Goal: Task Accomplishment & Management: Complete application form

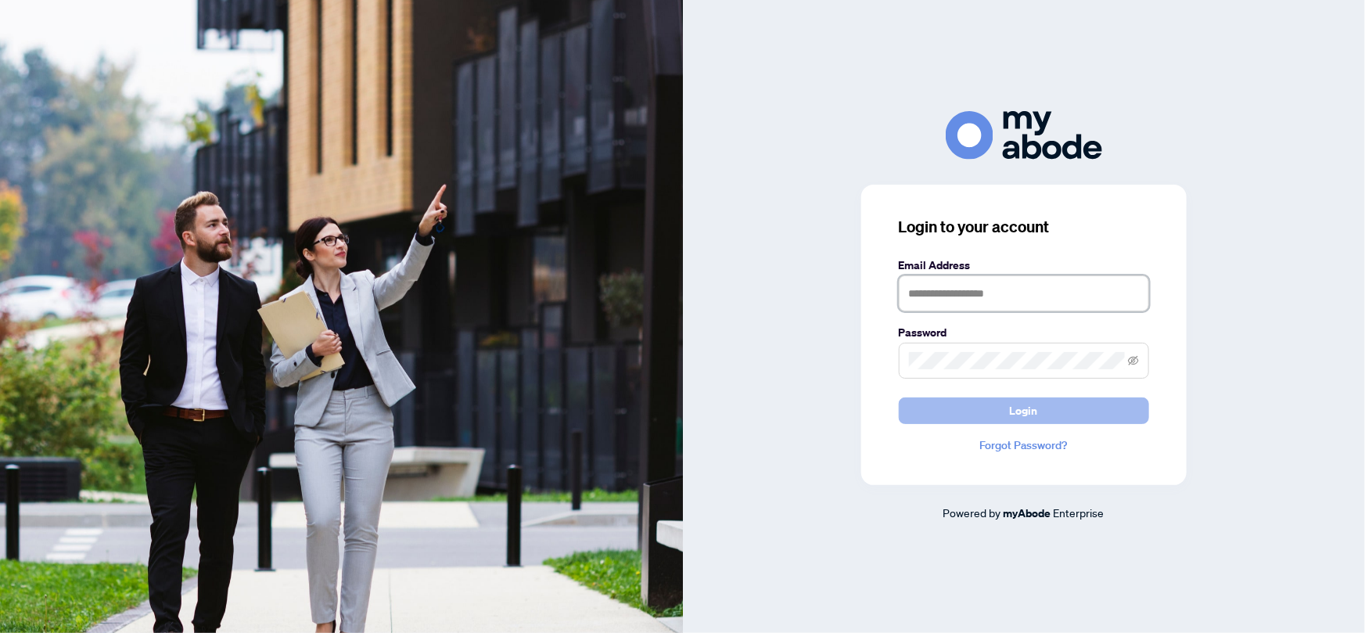
type input "**********"
click at [991, 407] on button "Login" at bounding box center [1024, 410] width 250 height 27
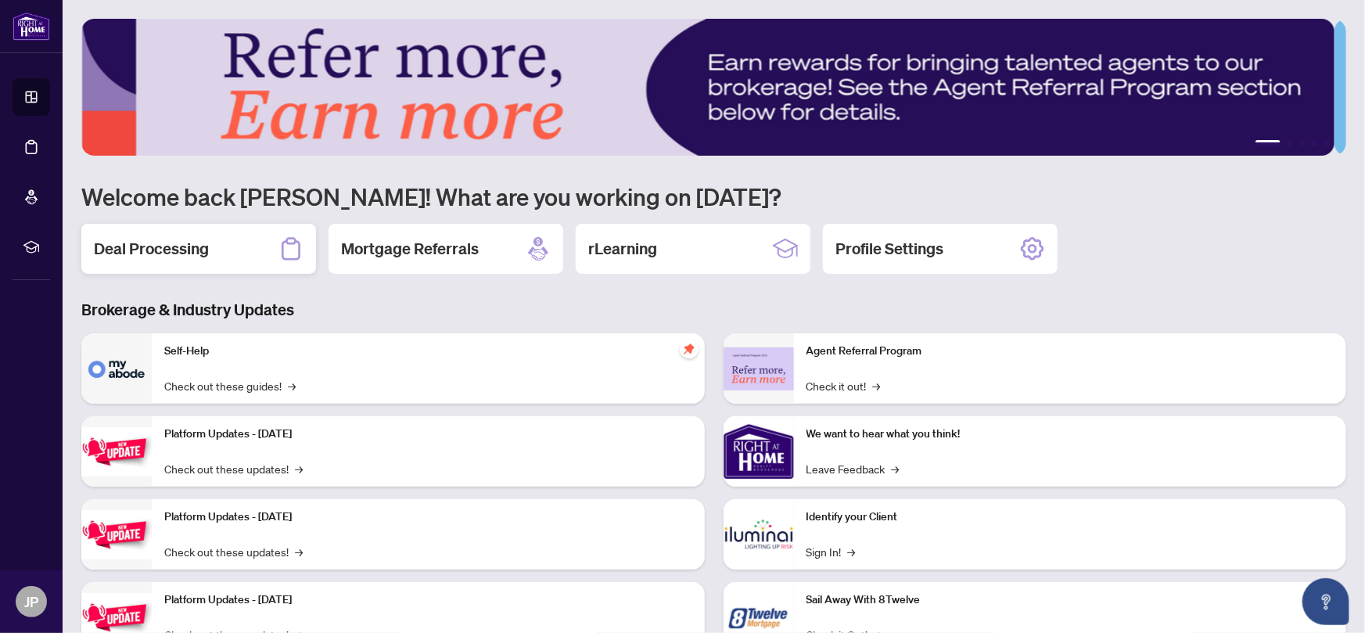
click at [238, 257] on div "Deal Processing" at bounding box center [198, 249] width 235 height 50
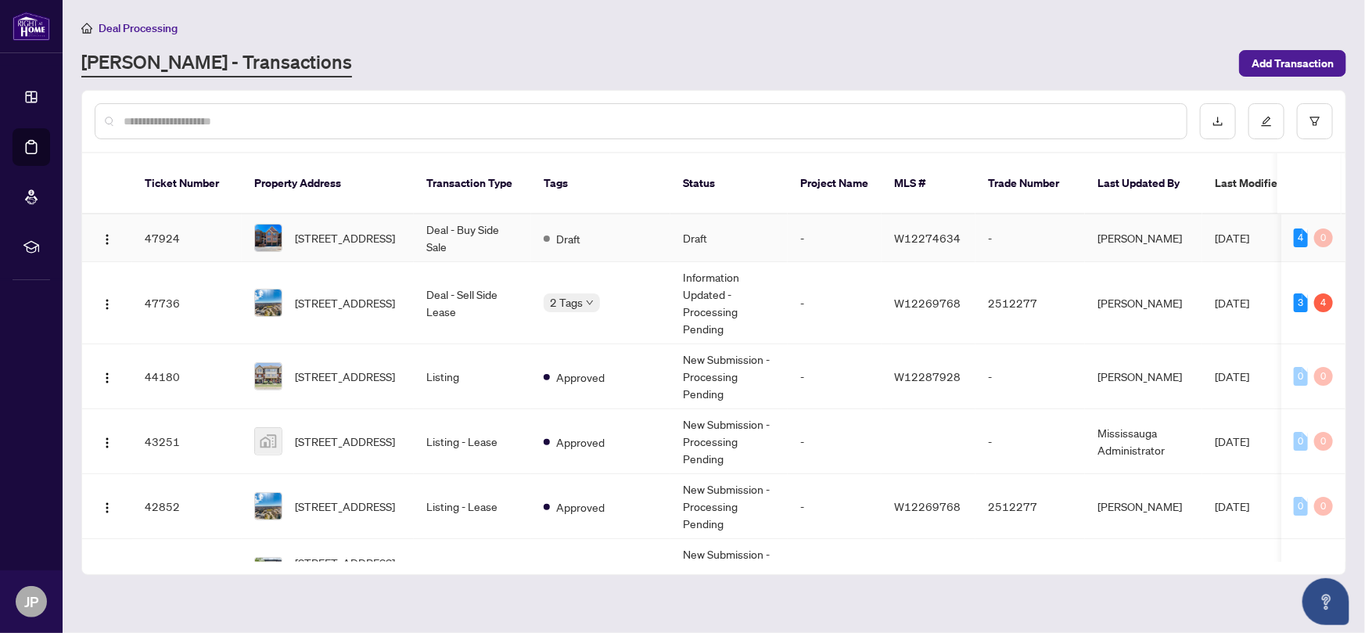
click at [485, 227] on td "Deal - Buy Side Sale" at bounding box center [472, 238] width 117 height 48
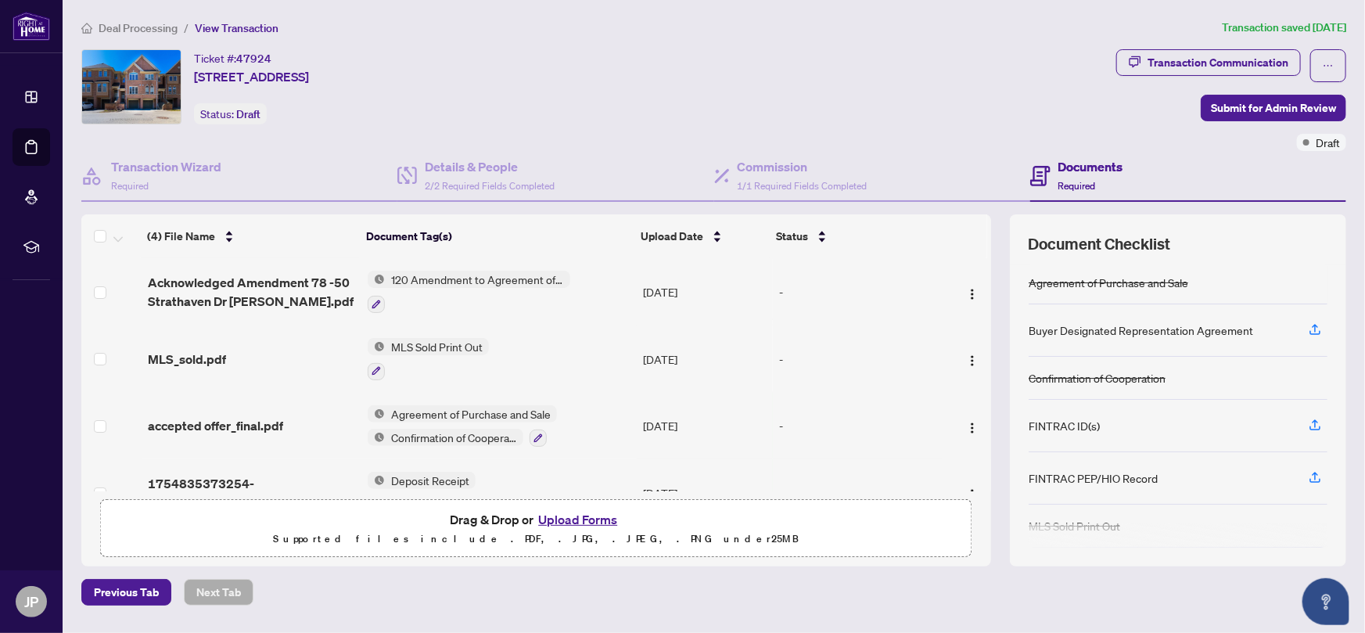
click at [555, 517] on button "Upload Forms" at bounding box center [577, 519] width 88 height 20
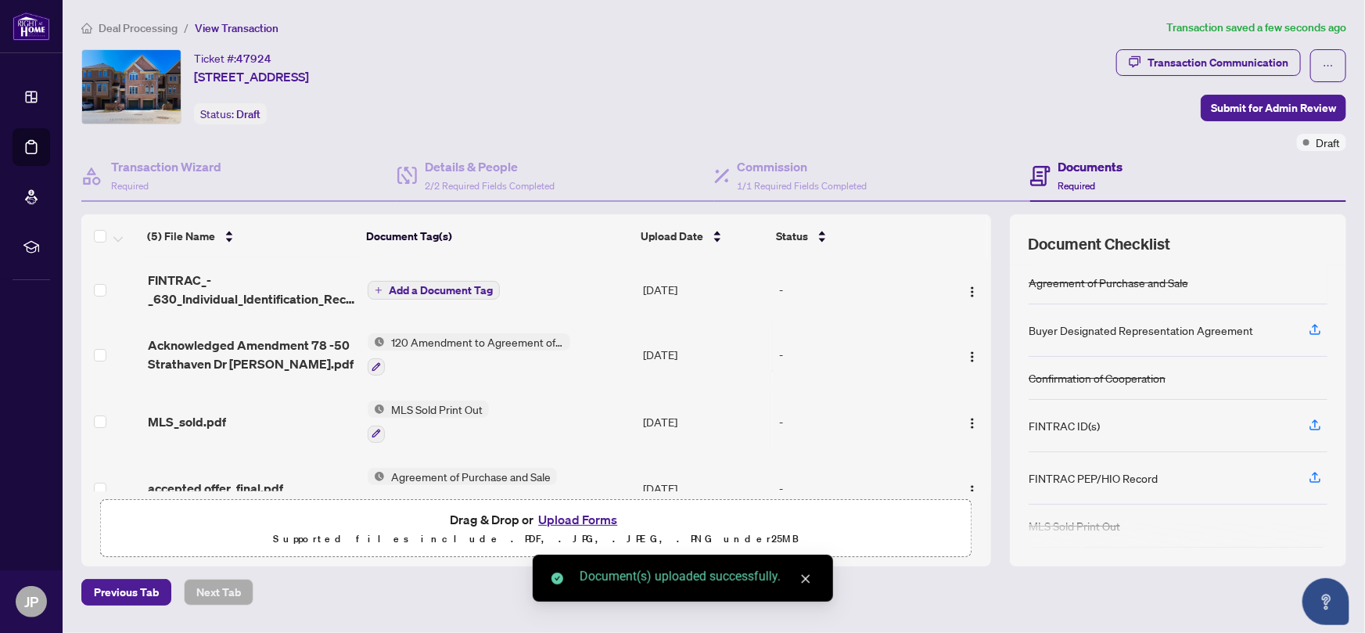
click at [433, 286] on span "Add a Document Tag" at bounding box center [441, 290] width 104 height 11
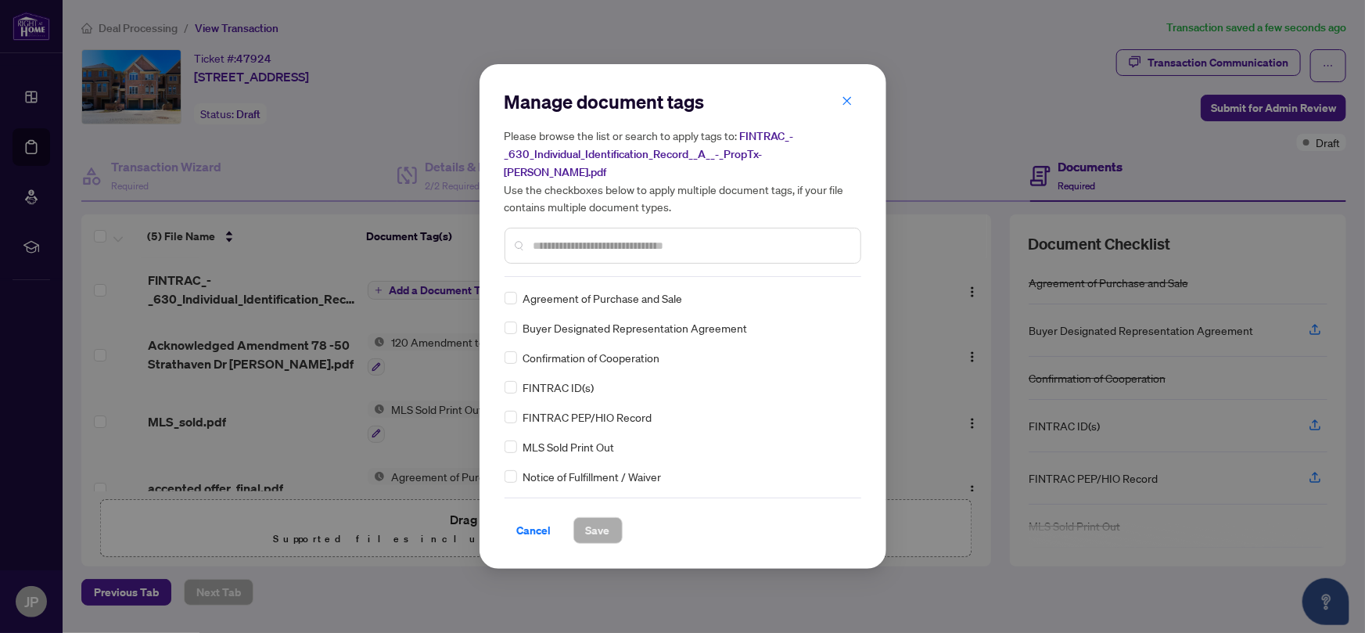
click at [604, 237] on input "text" at bounding box center [690, 245] width 314 height 17
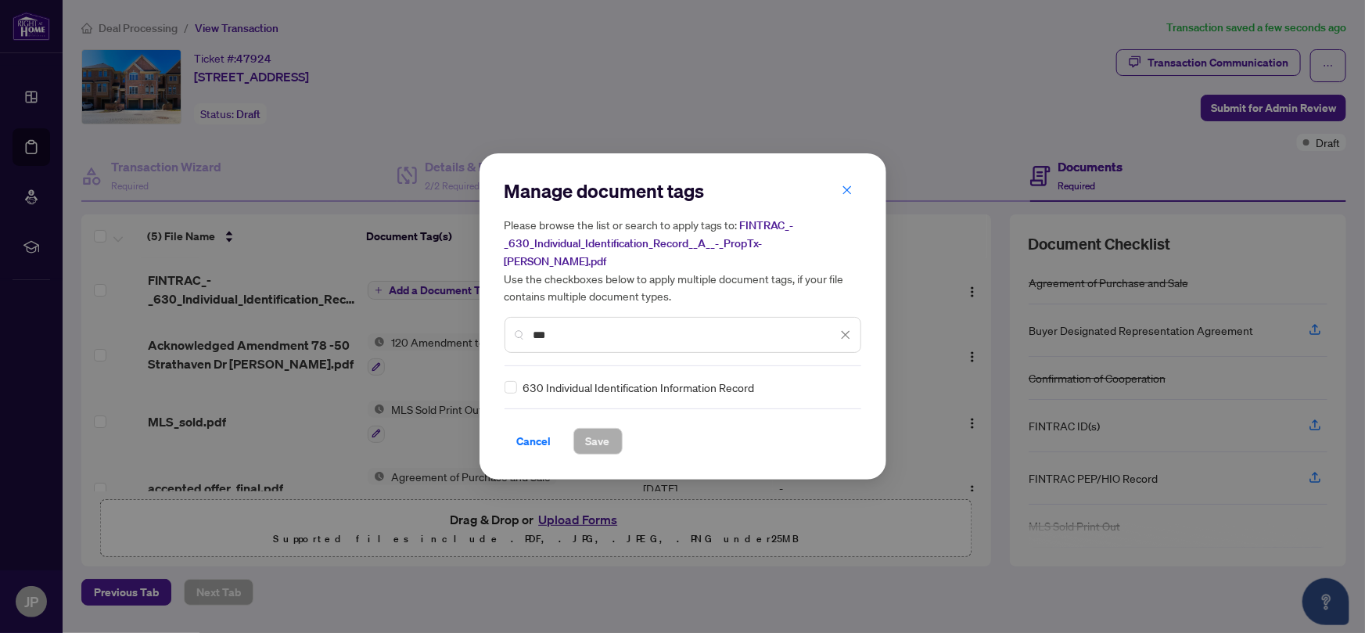
type input "***"
click at [592, 431] on span "Save" at bounding box center [598, 441] width 24 height 25
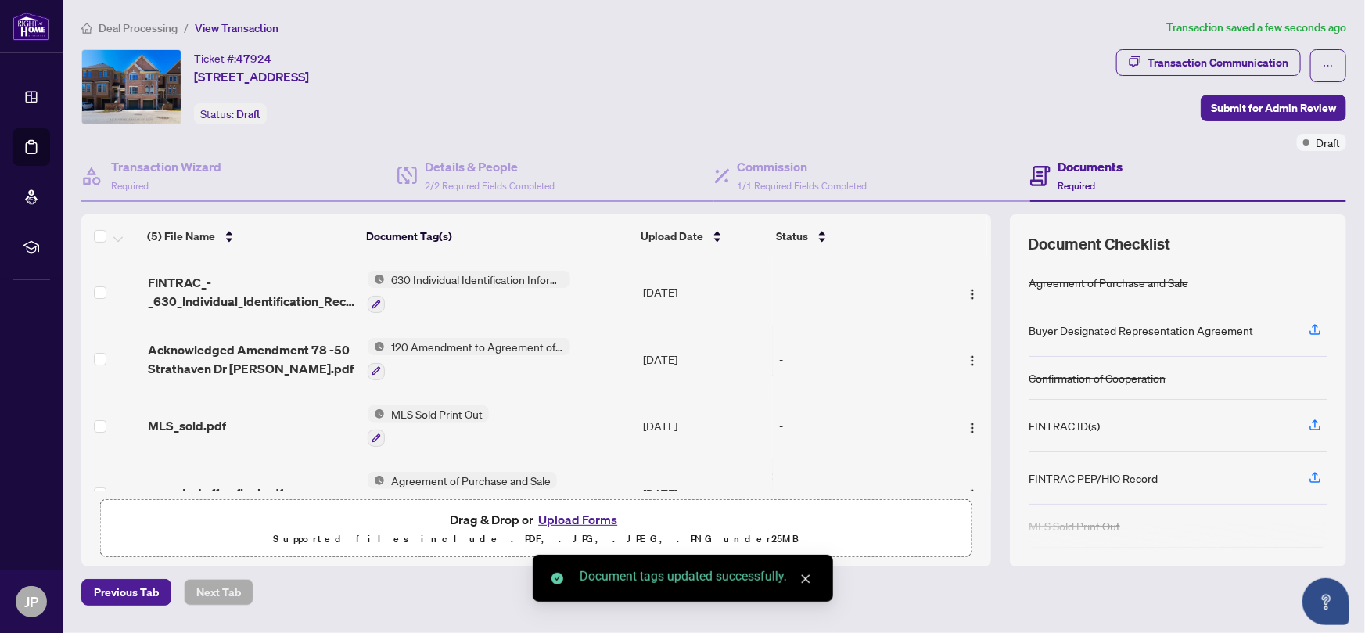
click at [572, 519] on button "Upload Forms" at bounding box center [577, 519] width 88 height 20
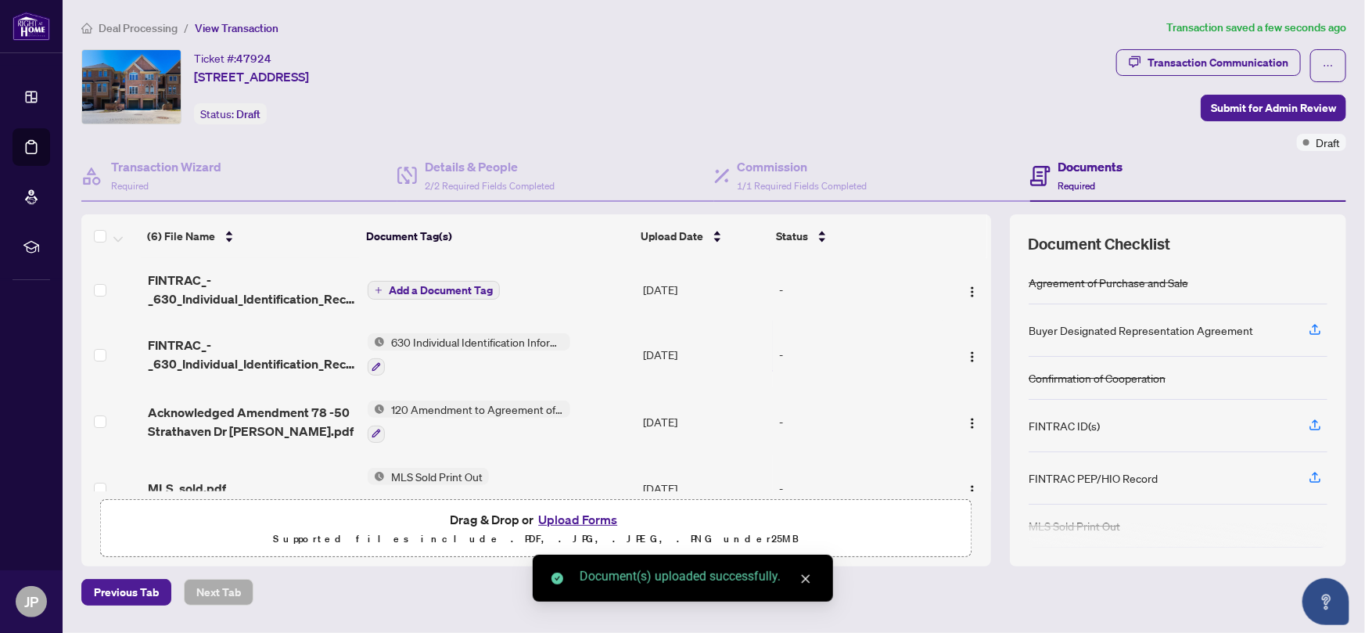
click at [418, 285] on span "Add a Document Tag" at bounding box center [441, 290] width 104 height 11
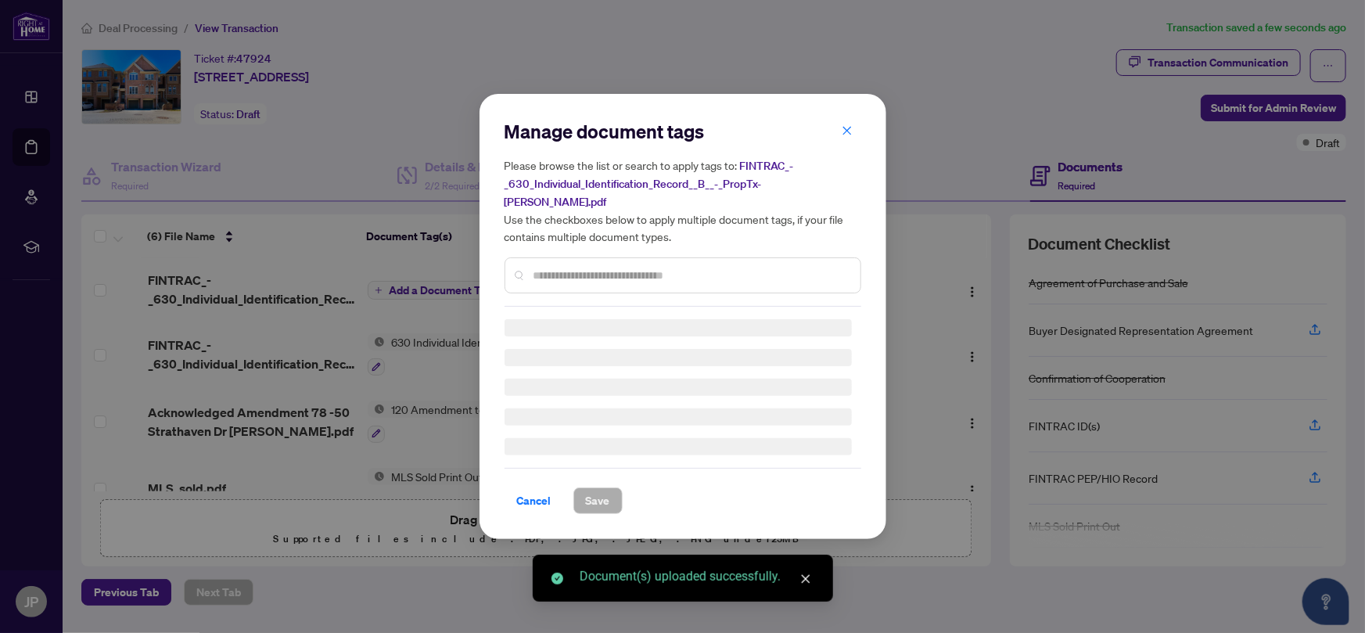
click at [596, 268] on div "Manage document tags Please browse the list or search to apply tags to: FINTRAC…" at bounding box center [682, 316] width 357 height 395
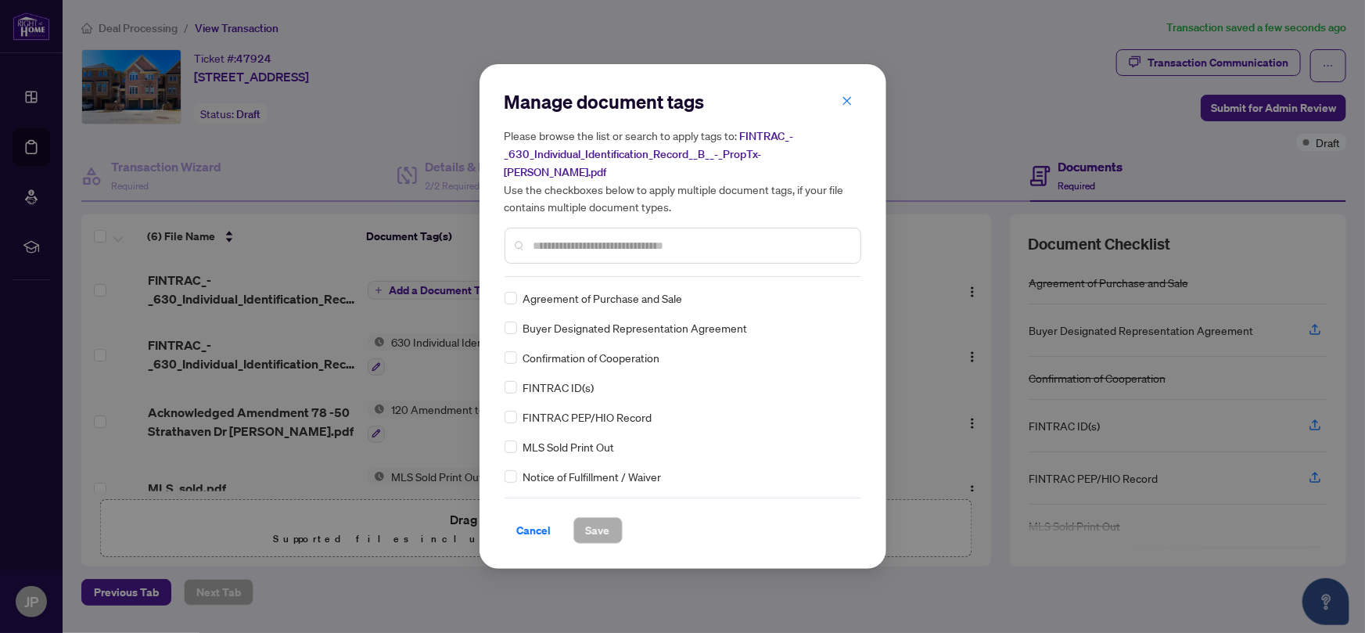
click at [555, 241] on input "text" at bounding box center [690, 245] width 314 height 17
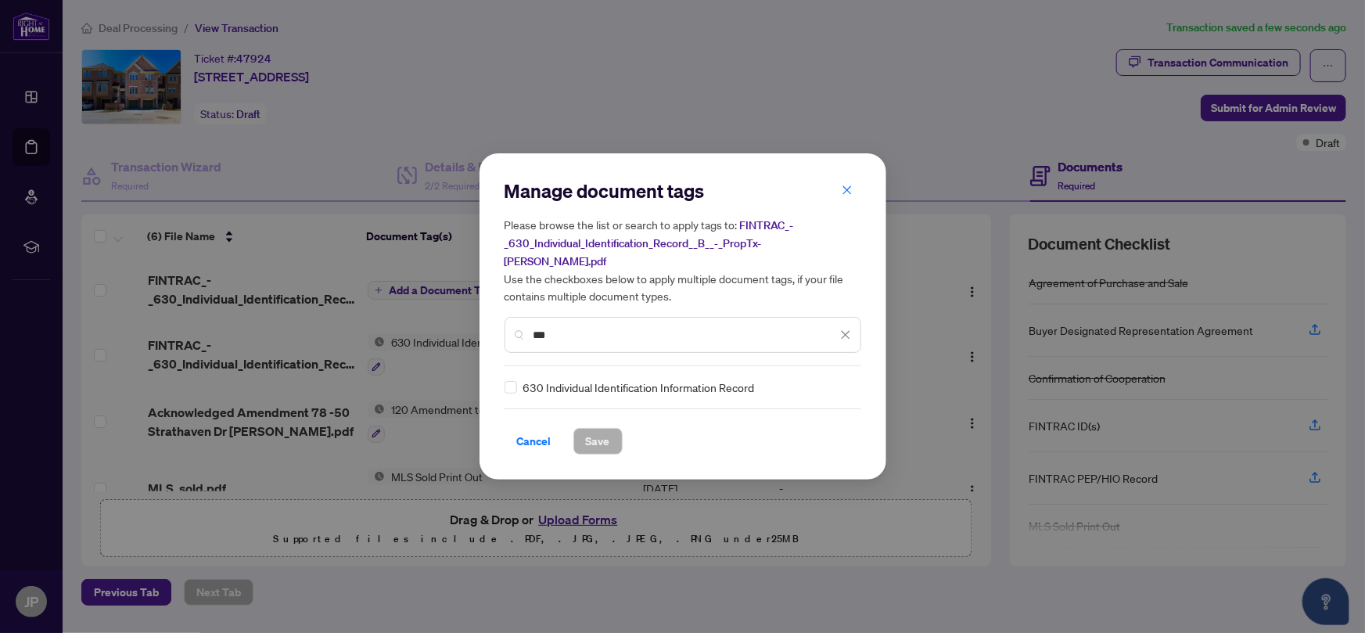
type input "***"
click at [581, 430] on button "Save" at bounding box center [597, 441] width 49 height 27
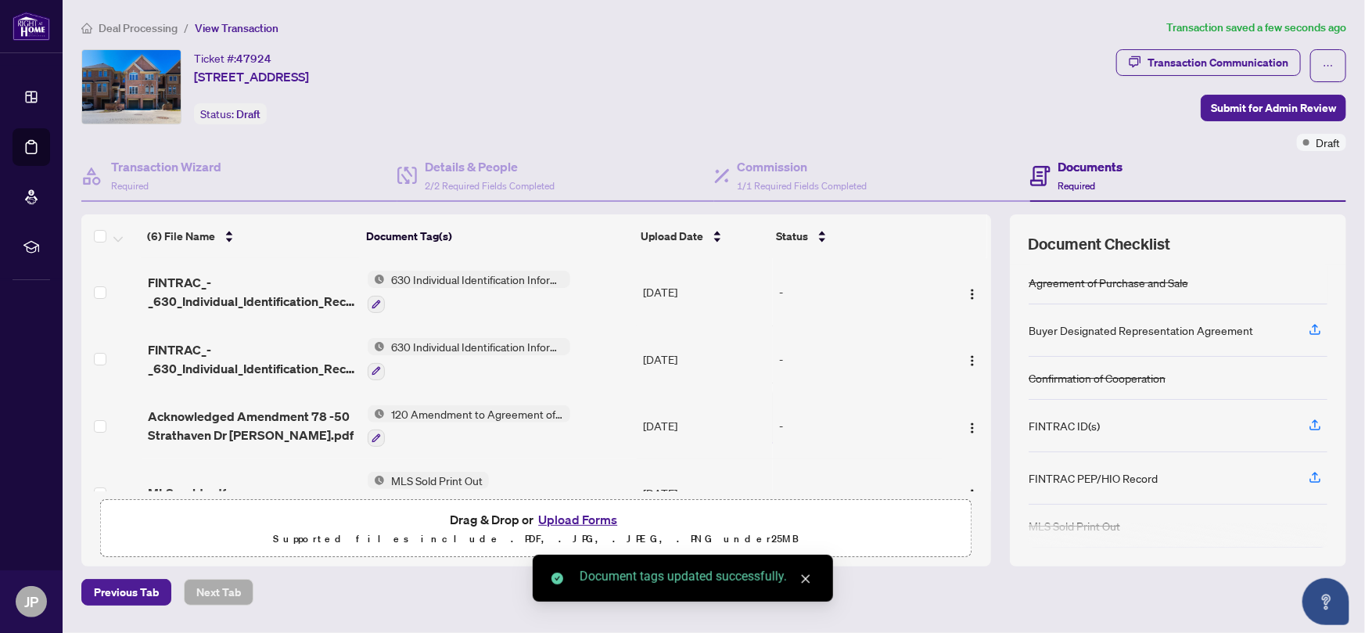
click at [573, 513] on button "Upload Forms" at bounding box center [577, 519] width 88 height 20
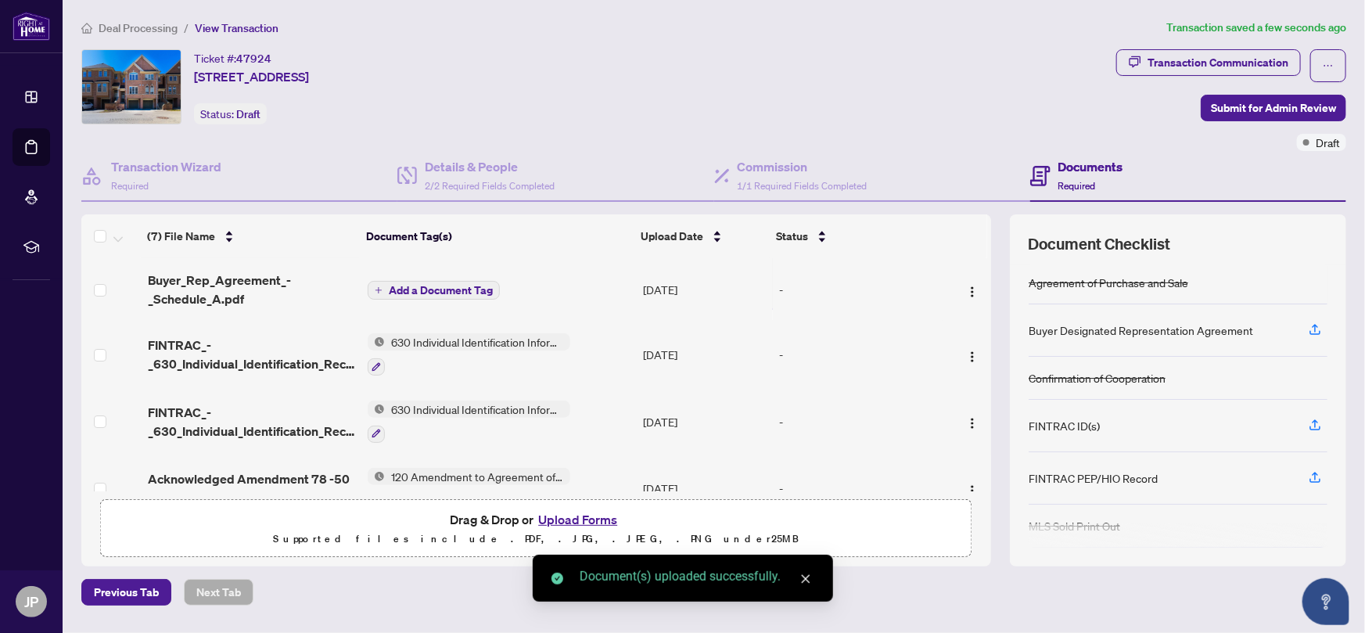
click at [433, 285] on span "Add a Document Tag" at bounding box center [441, 290] width 104 height 11
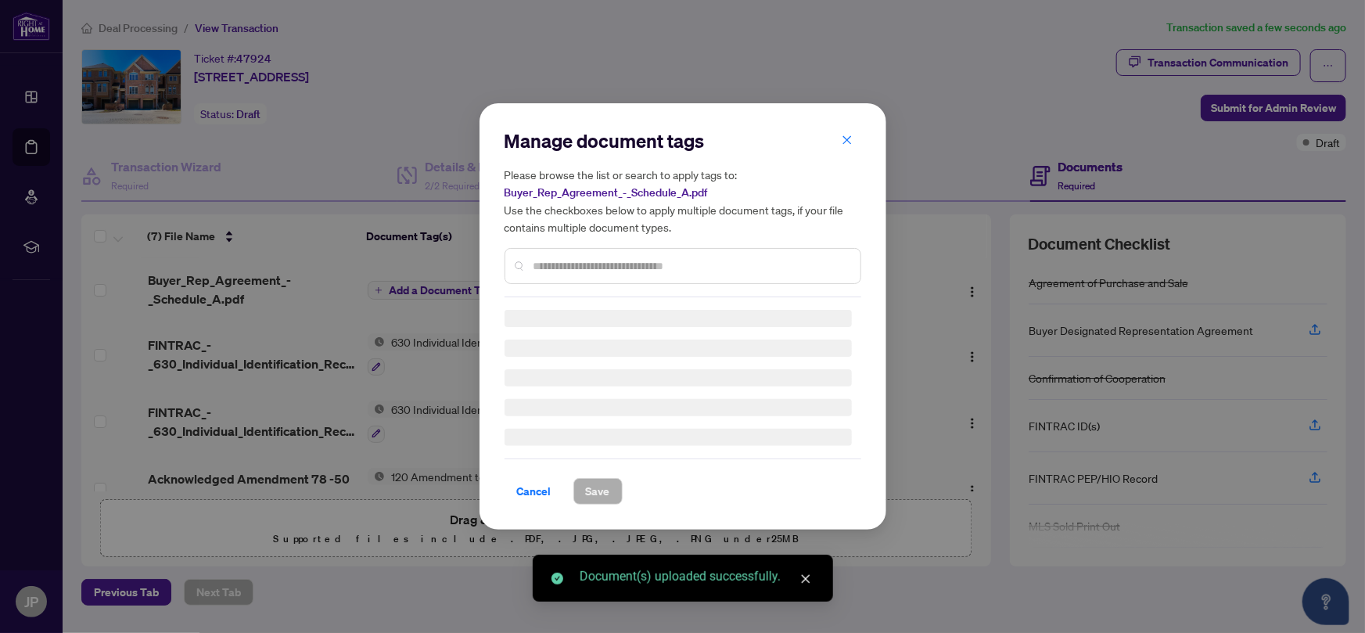
click at [598, 270] on div "Manage document tags Please browse the list or search to apply tags to: Buyer_R…" at bounding box center [682, 316] width 357 height 376
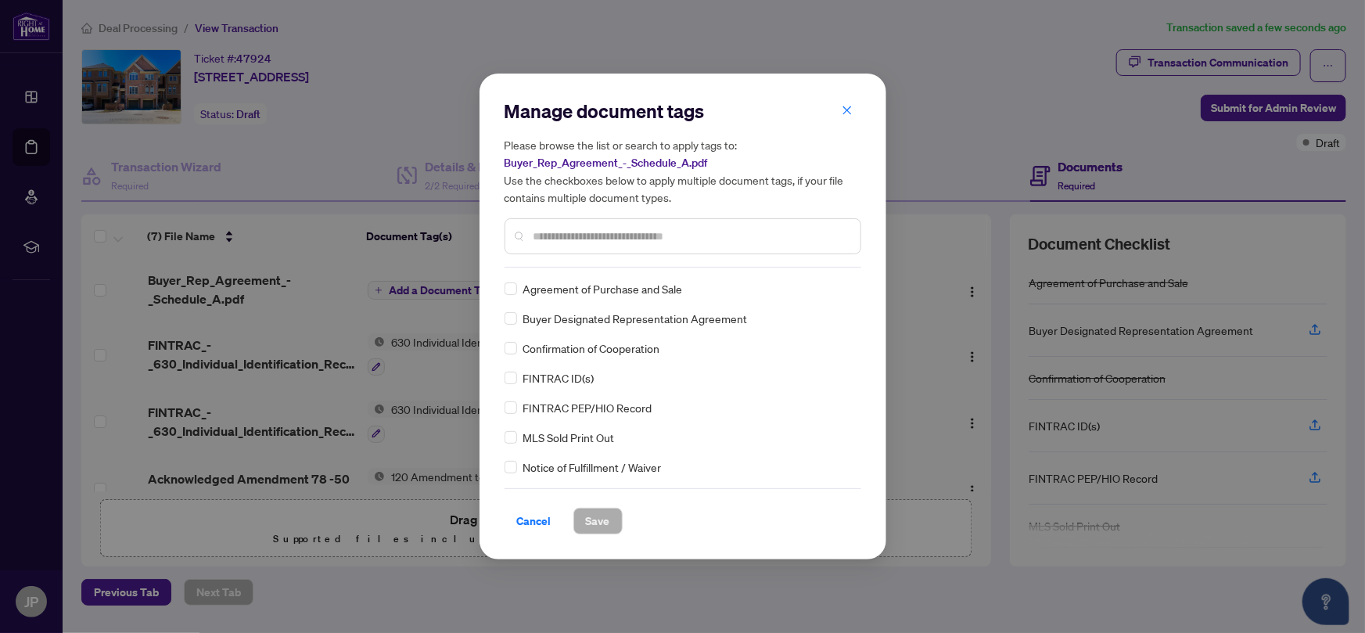
click at [582, 235] on input "text" at bounding box center [690, 236] width 314 height 17
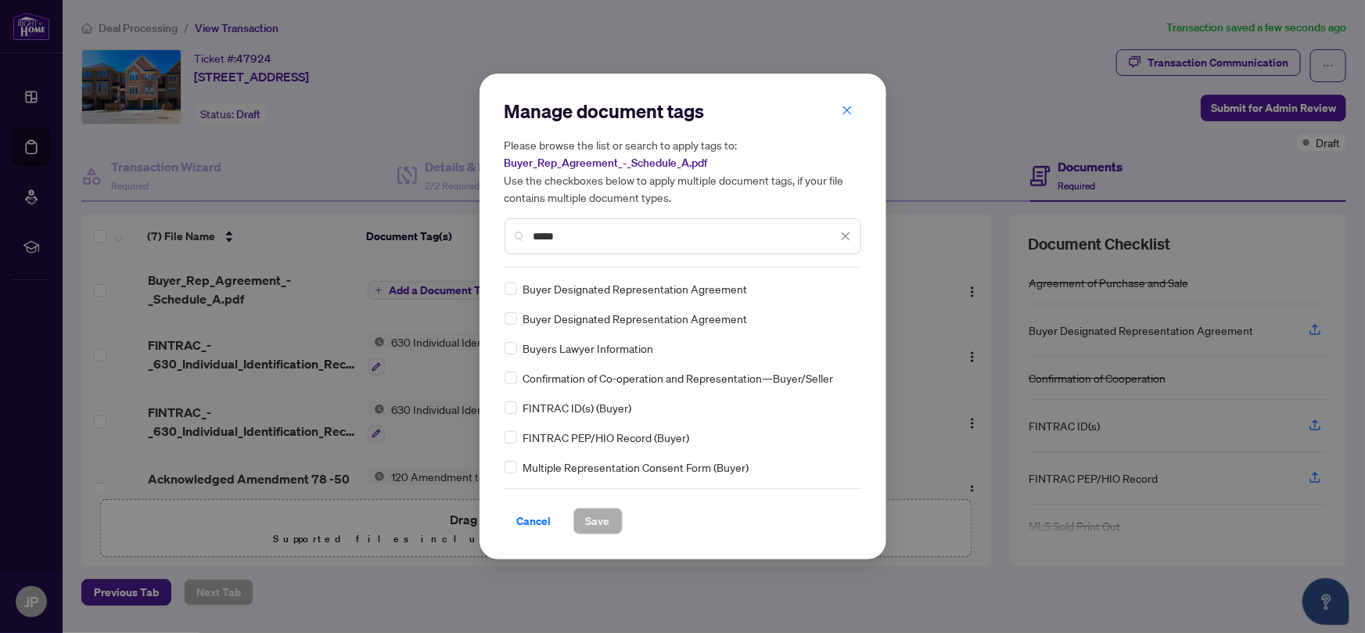
type input "*****"
click at [596, 522] on span "Save" at bounding box center [598, 520] width 24 height 25
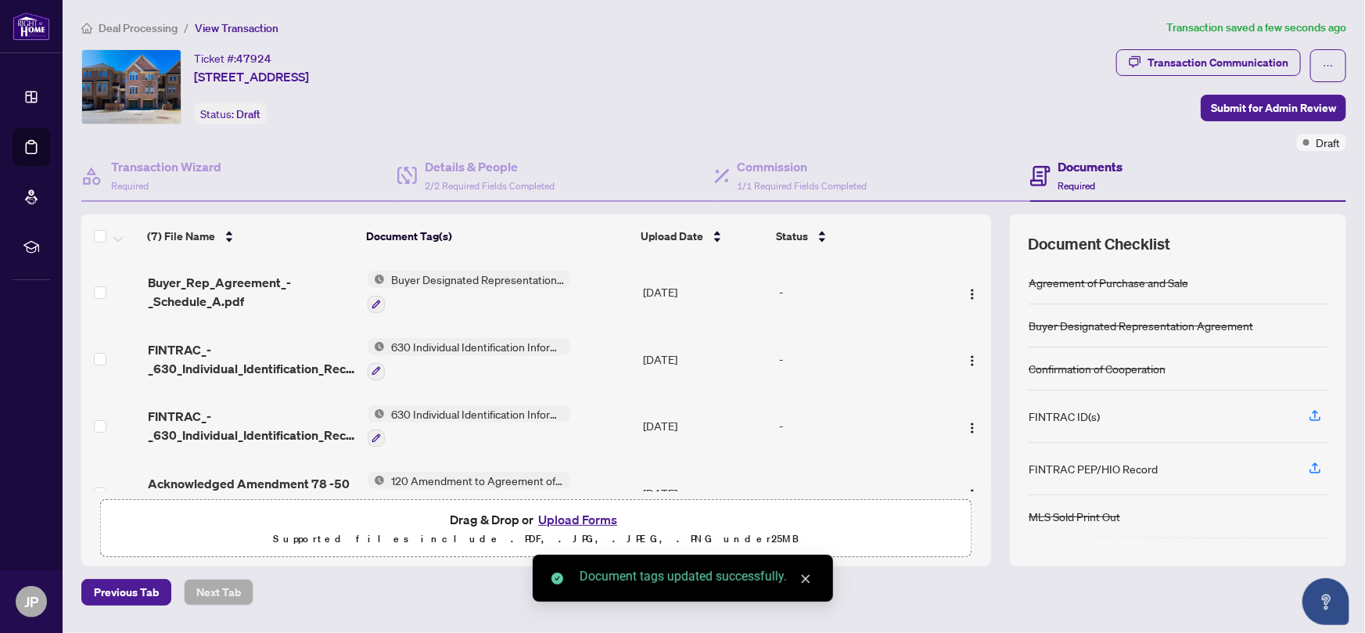
click at [569, 516] on button "Upload Forms" at bounding box center [577, 519] width 88 height 20
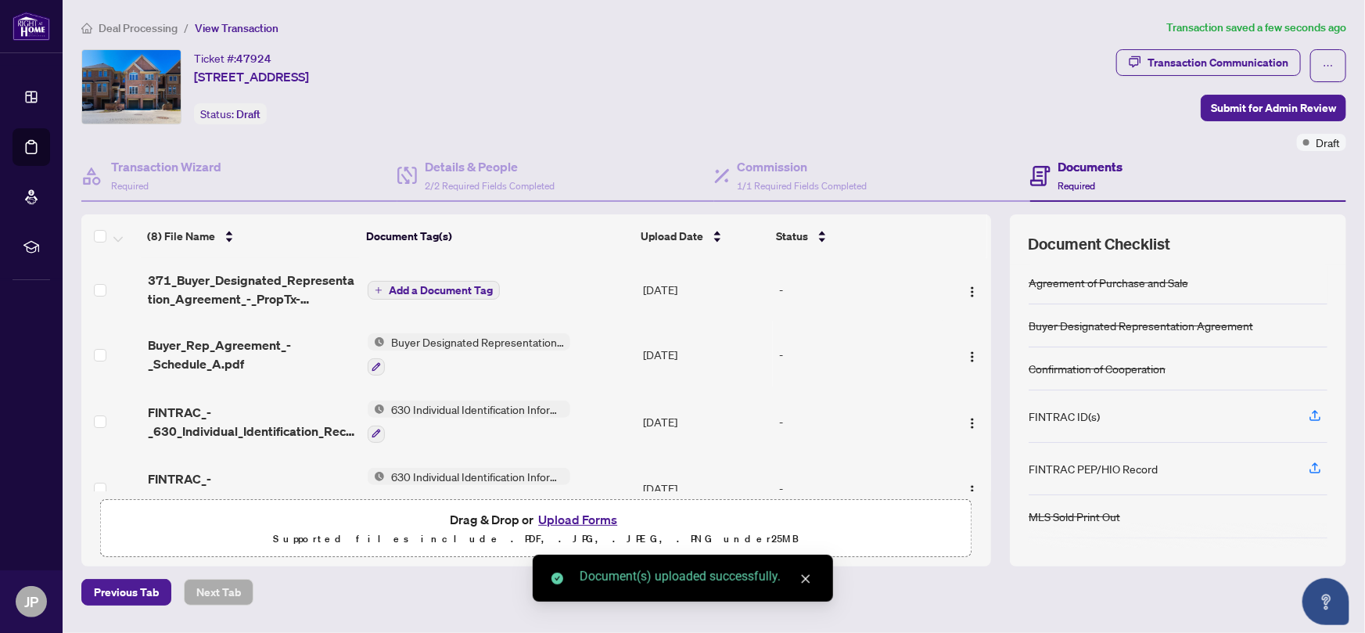
click at [407, 288] on span "Add a Document Tag" at bounding box center [441, 290] width 104 height 11
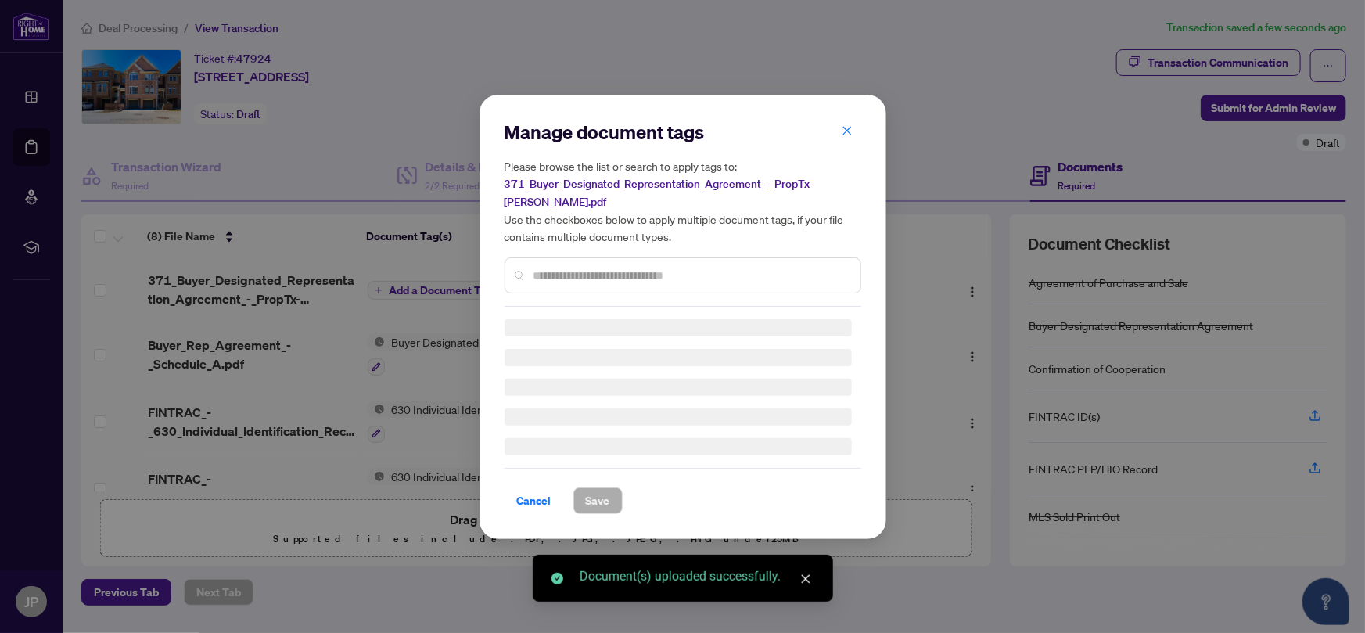
click at [547, 269] on div "Manage document tags Please browse the list or search to apply tags to: 371_Buy…" at bounding box center [682, 317] width 357 height 394
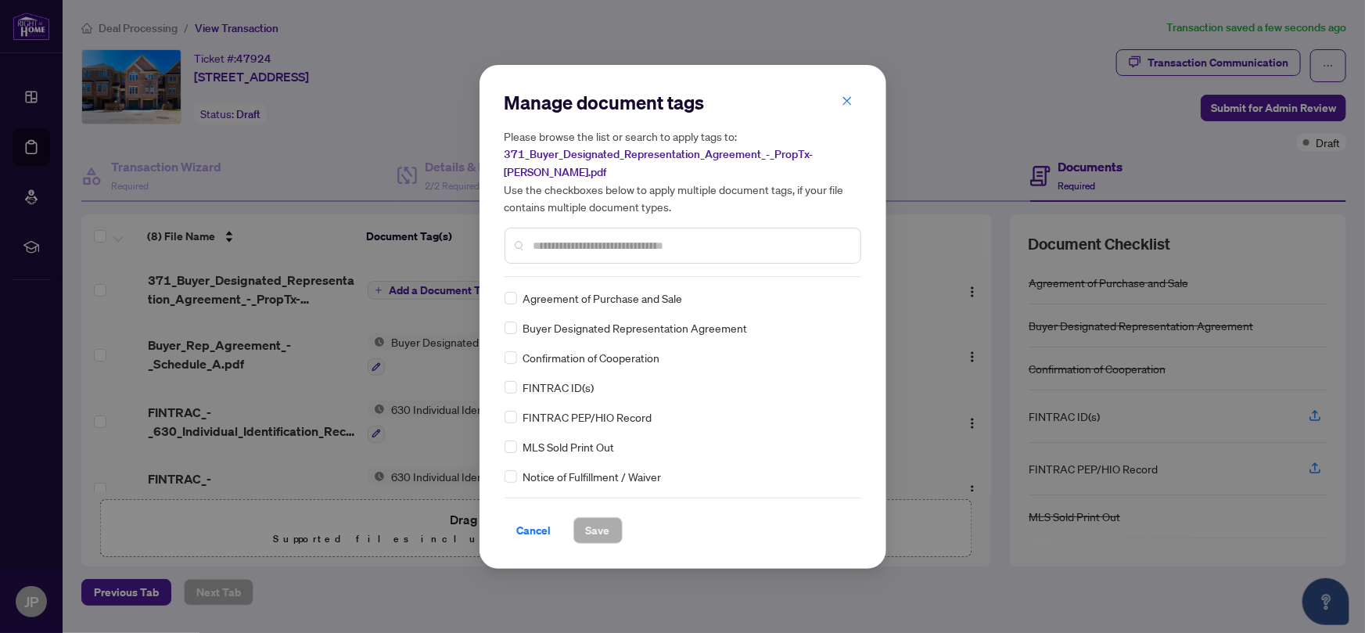
click at [538, 239] on input "text" at bounding box center [690, 245] width 314 height 17
type input "*****"
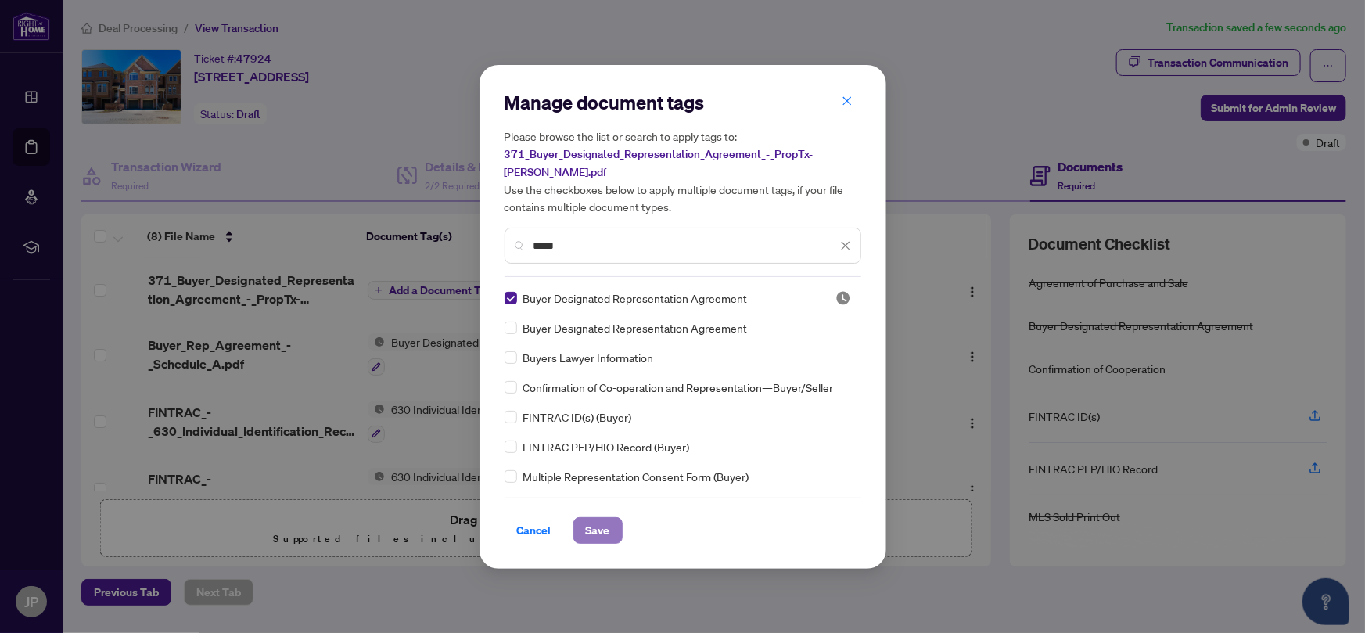
click at [610, 527] on button "Save" at bounding box center [597, 530] width 49 height 27
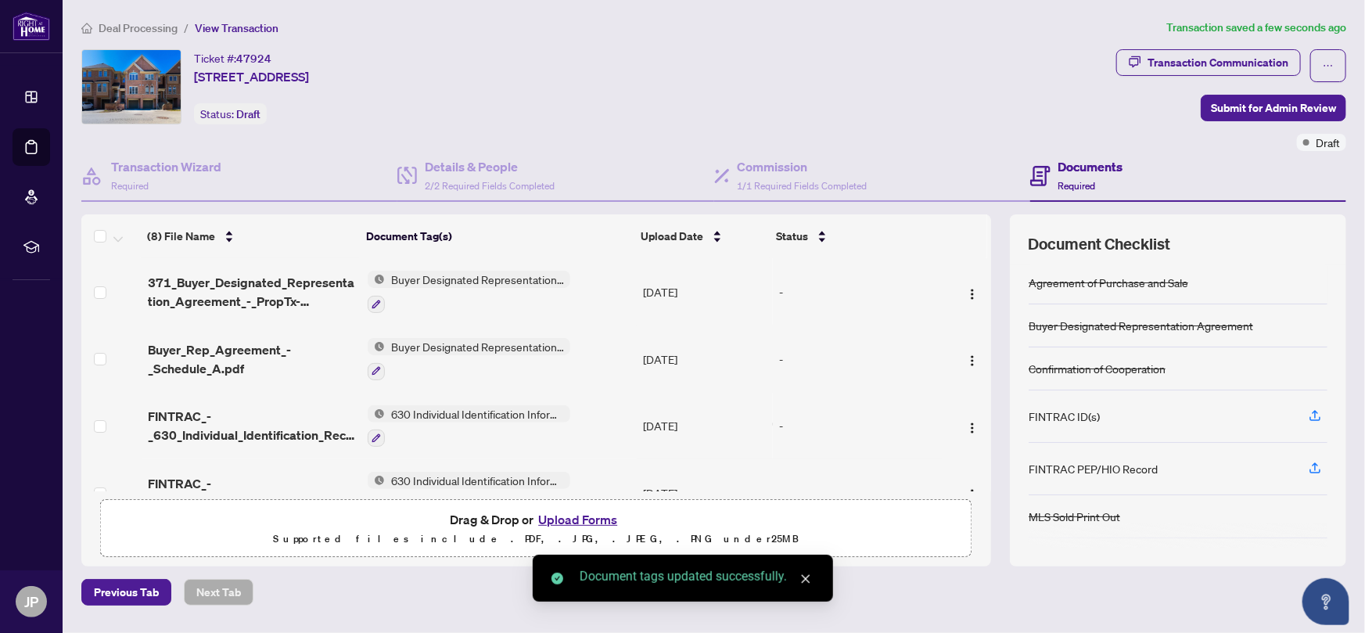
click at [569, 521] on button "Upload Forms" at bounding box center [577, 519] width 88 height 20
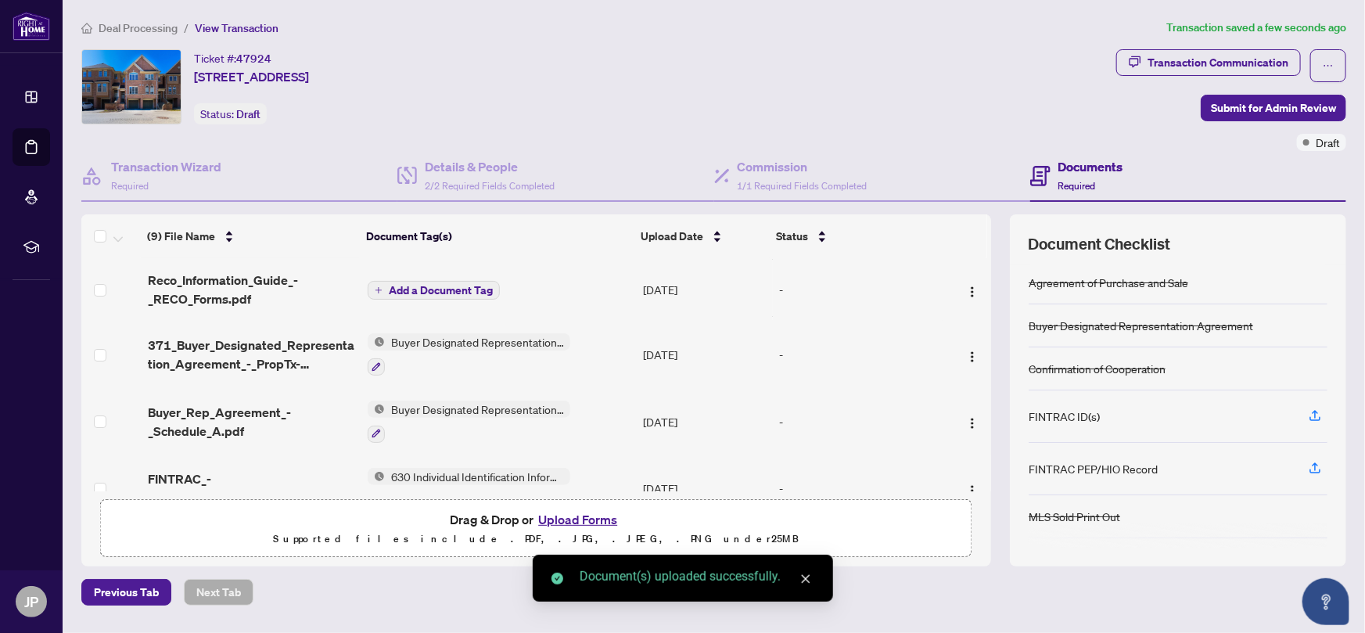
click at [421, 295] on button "Add a Document Tag" at bounding box center [434, 290] width 132 height 19
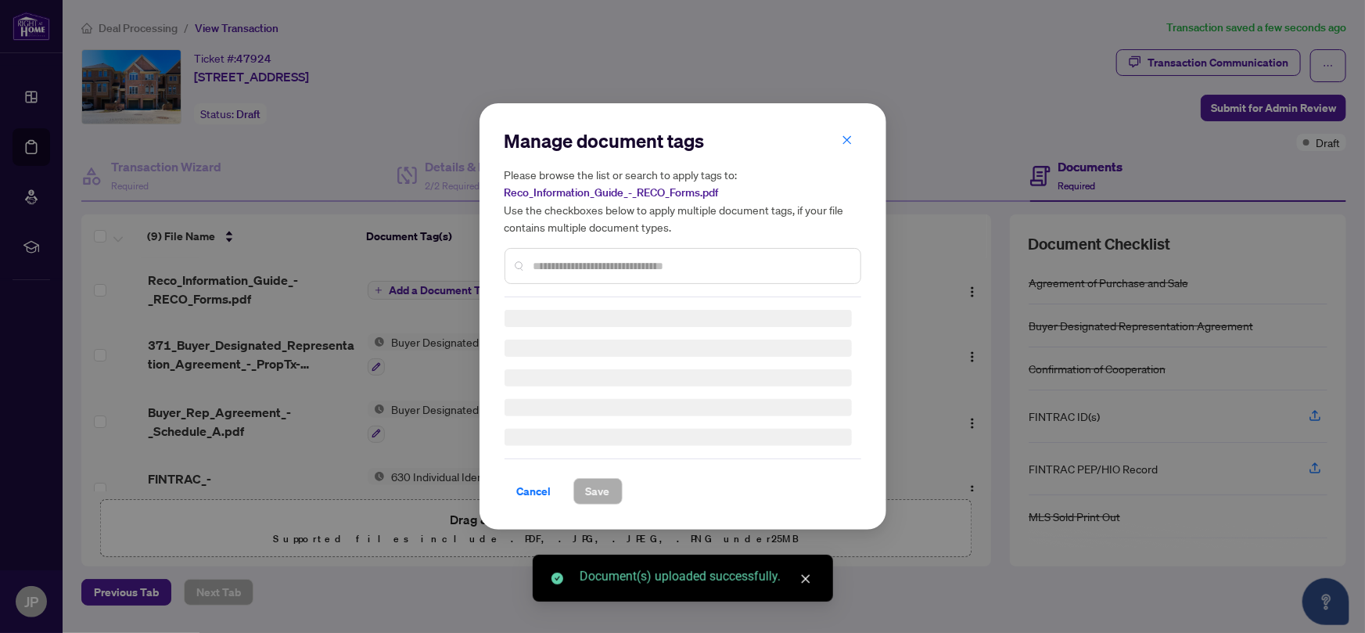
click at [566, 265] on div "Manage document tags Please browse the list or search to apply tags to: Reco_In…" at bounding box center [682, 212] width 357 height 169
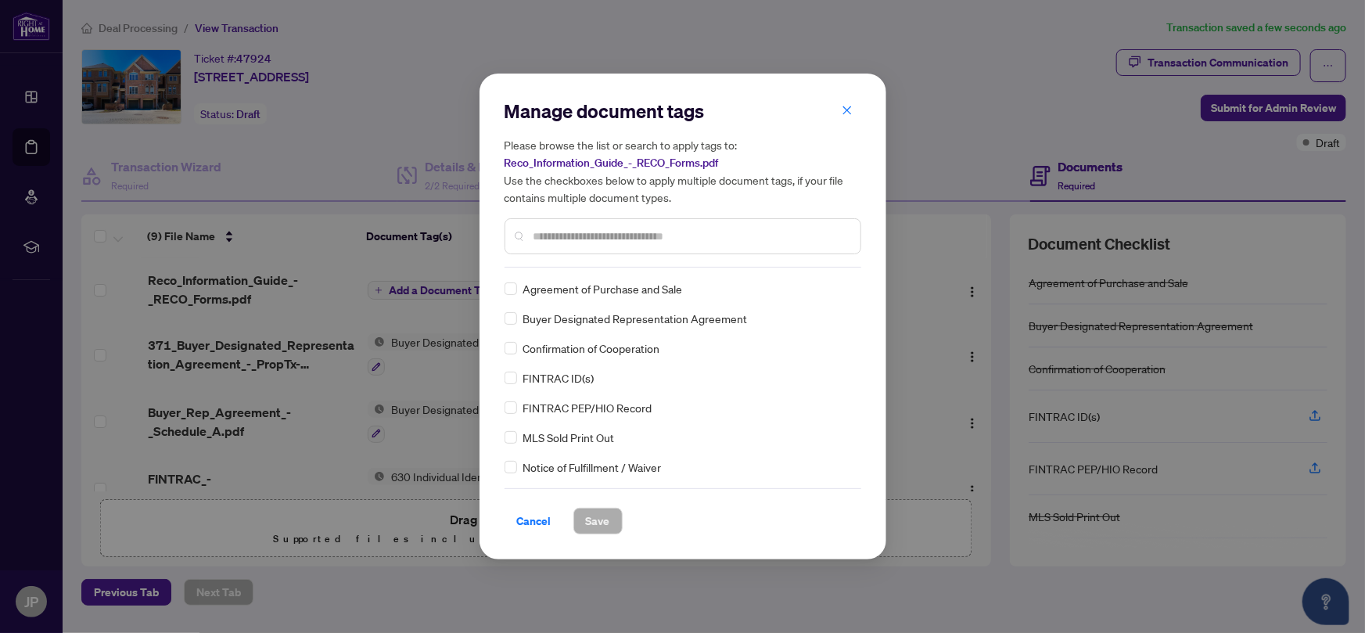
click at [549, 240] on input "text" at bounding box center [690, 236] width 314 height 17
type input "****"
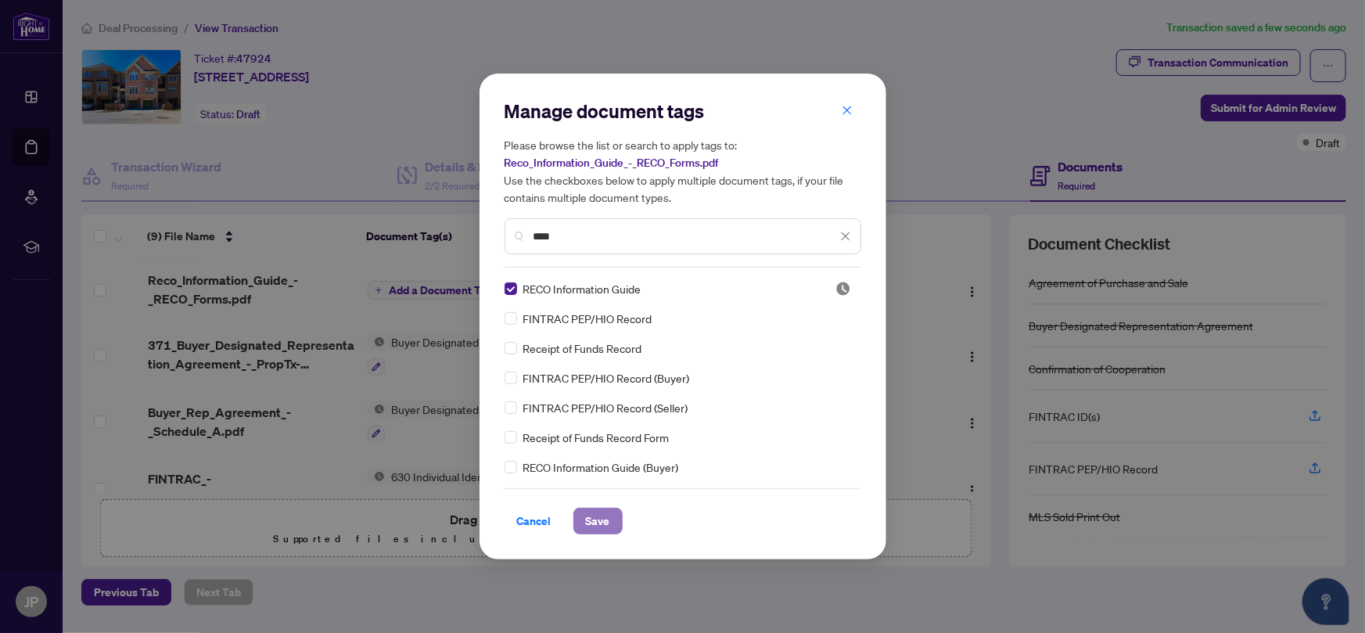
click at [601, 527] on span "Save" at bounding box center [598, 520] width 24 height 25
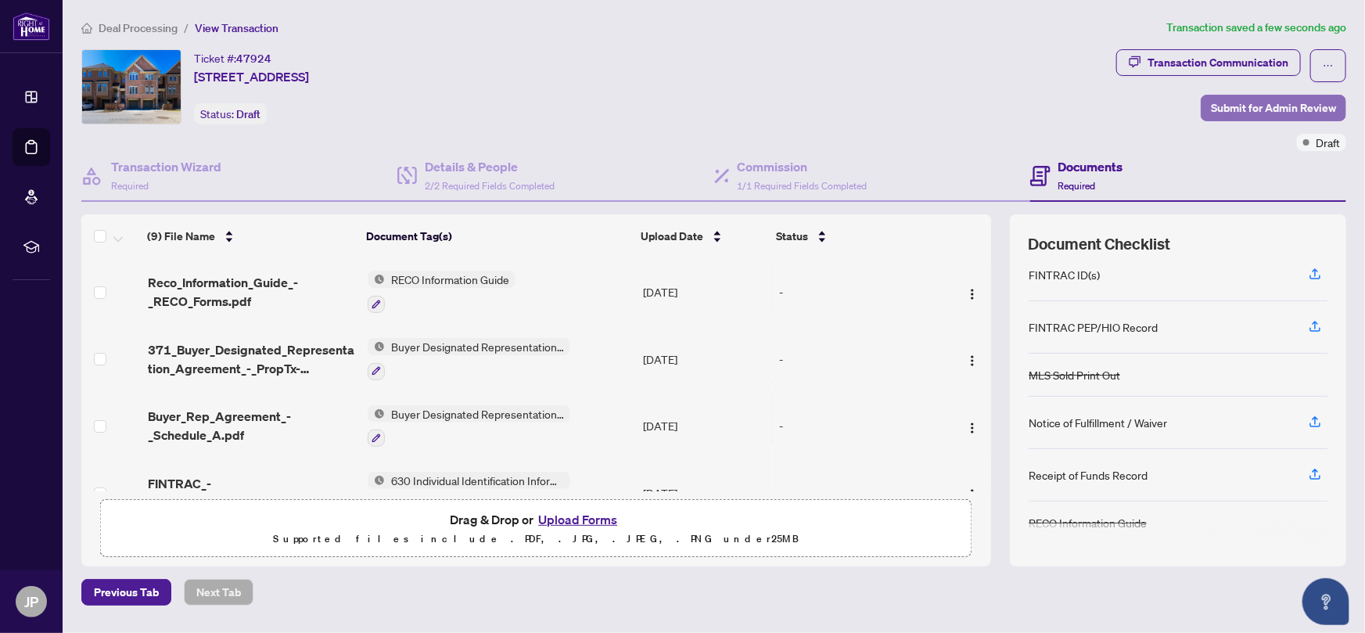
click at [1248, 104] on span "Submit for Admin Review" at bounding box center [1273, 107] width 125 height 25
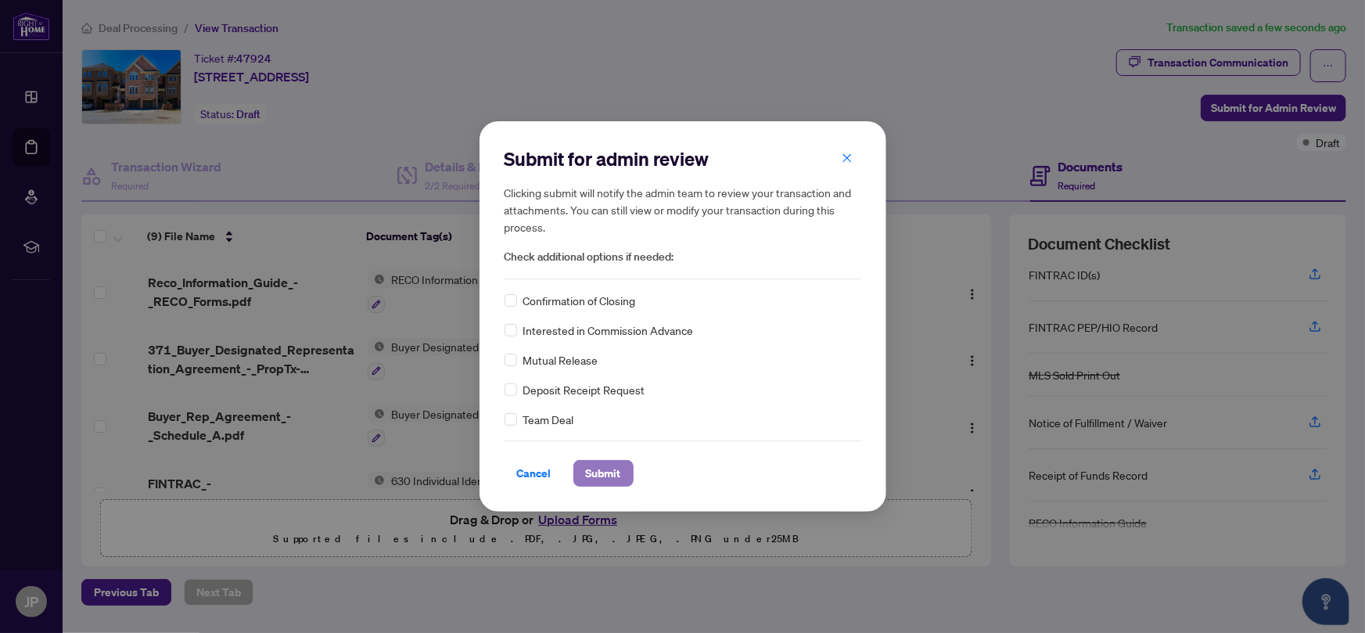
click at [596, 472] on span "Submit" at bounding box center [603, 473] width 35 height 25
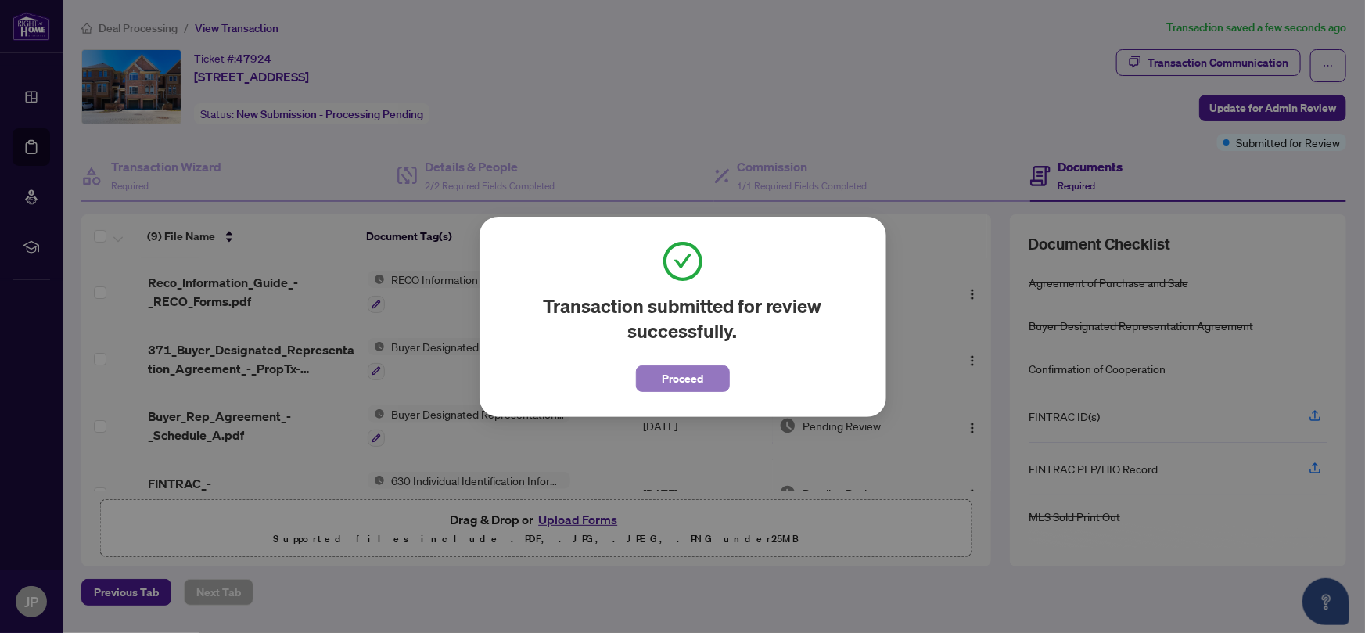
click at [675, 377] on span "Proceed" at bounding box center [682, 378] width 41 height 25
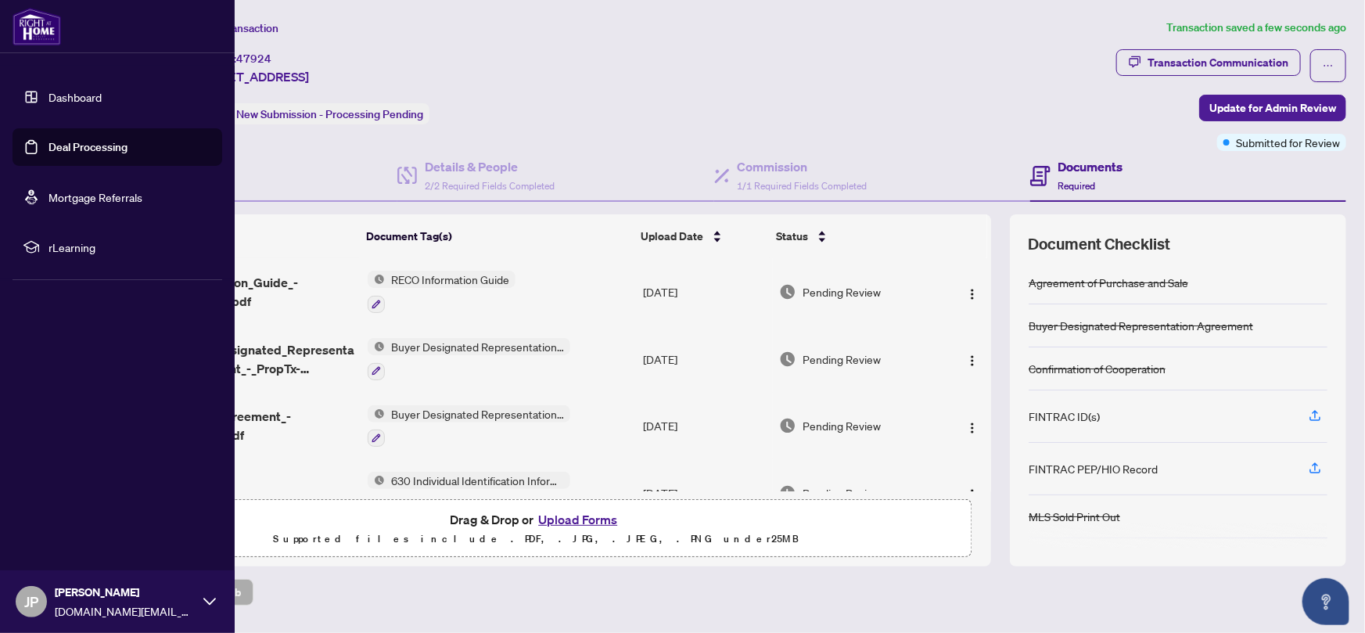
click at [40, 31] on img at bounding box center [37, 27] width 48 height 38
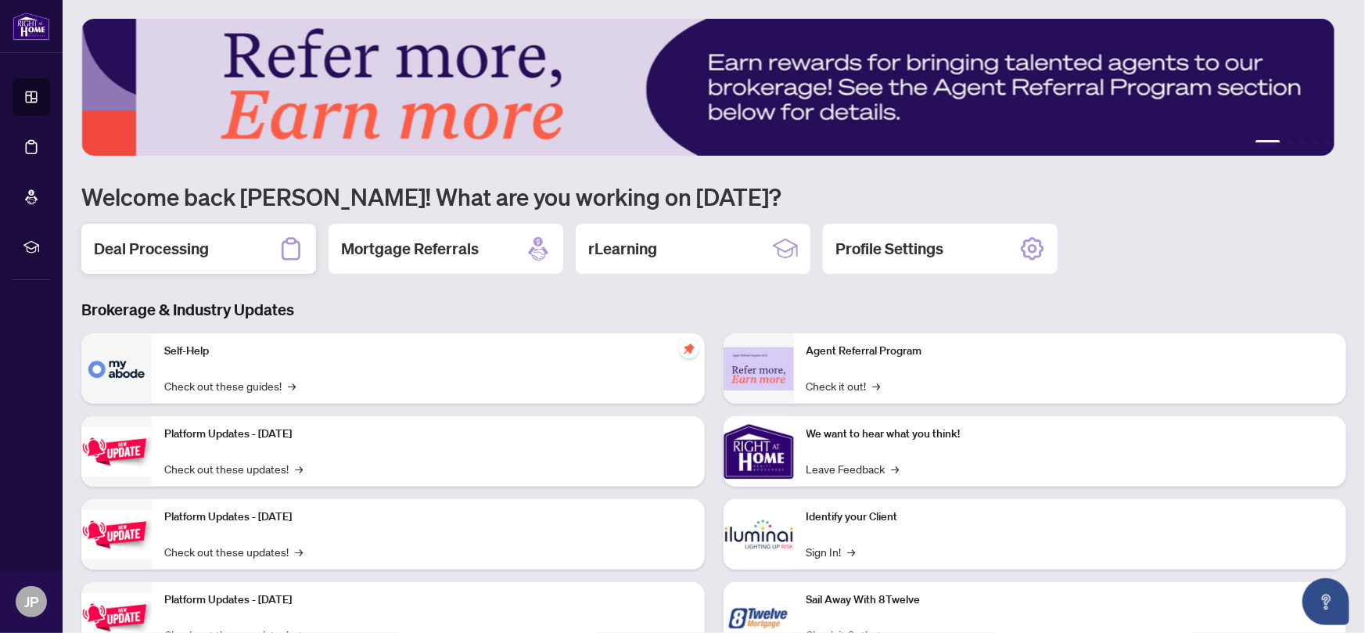
click at [226, 245] on div "Deal Processing" at bounding box center [198, 249] width 235 height 50
click at [172, 246] on h2 "Deal Processing" at bounding box center [151, 249] width 115 height 22
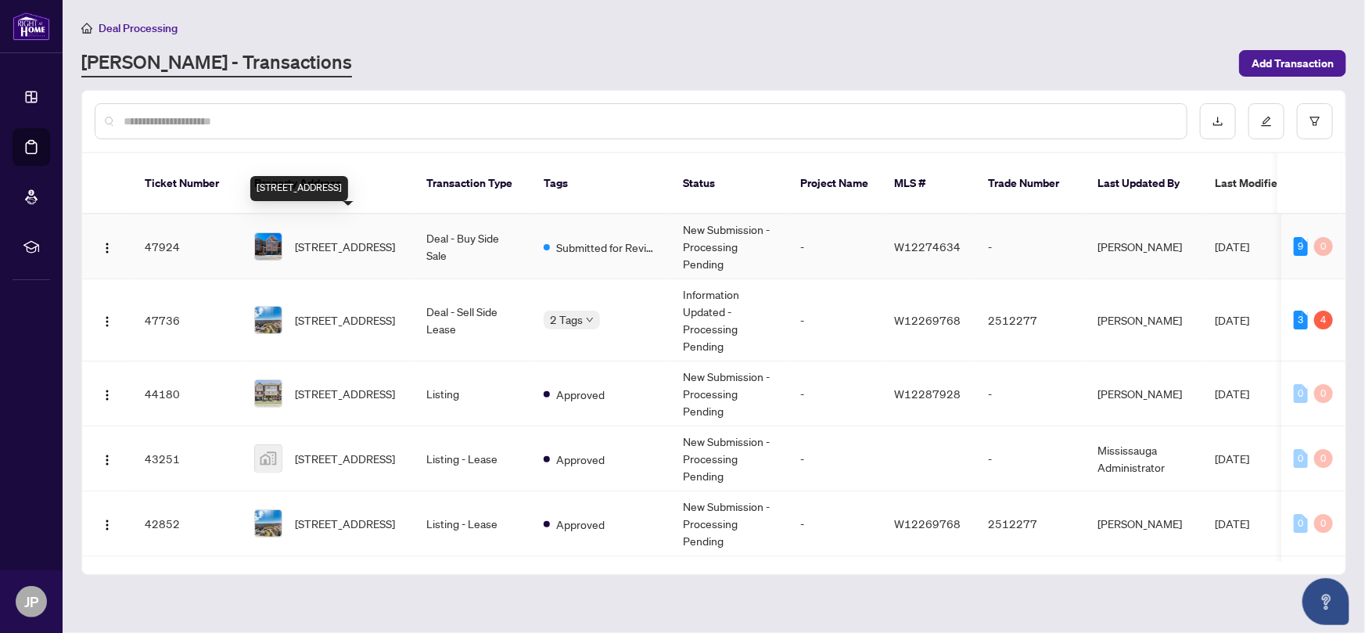
click at [357, 238] on span "78-50 Strathaven Dr, Mississauga, Ontario L5R 4E7, Canada" at bounding box center [345, 246] width 100 height 17
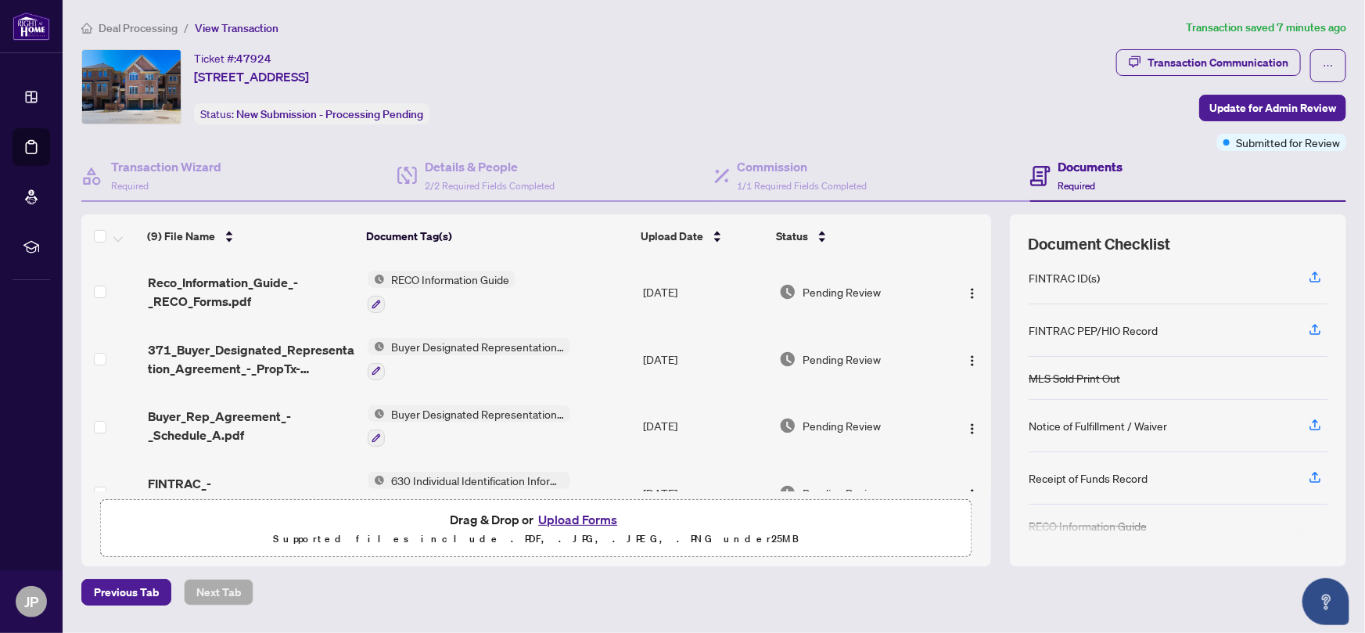
scroll to position [142, 0]
click at [571, 516] on button "Upload Forms" at bounding box center [577, 519] width 88 height 20
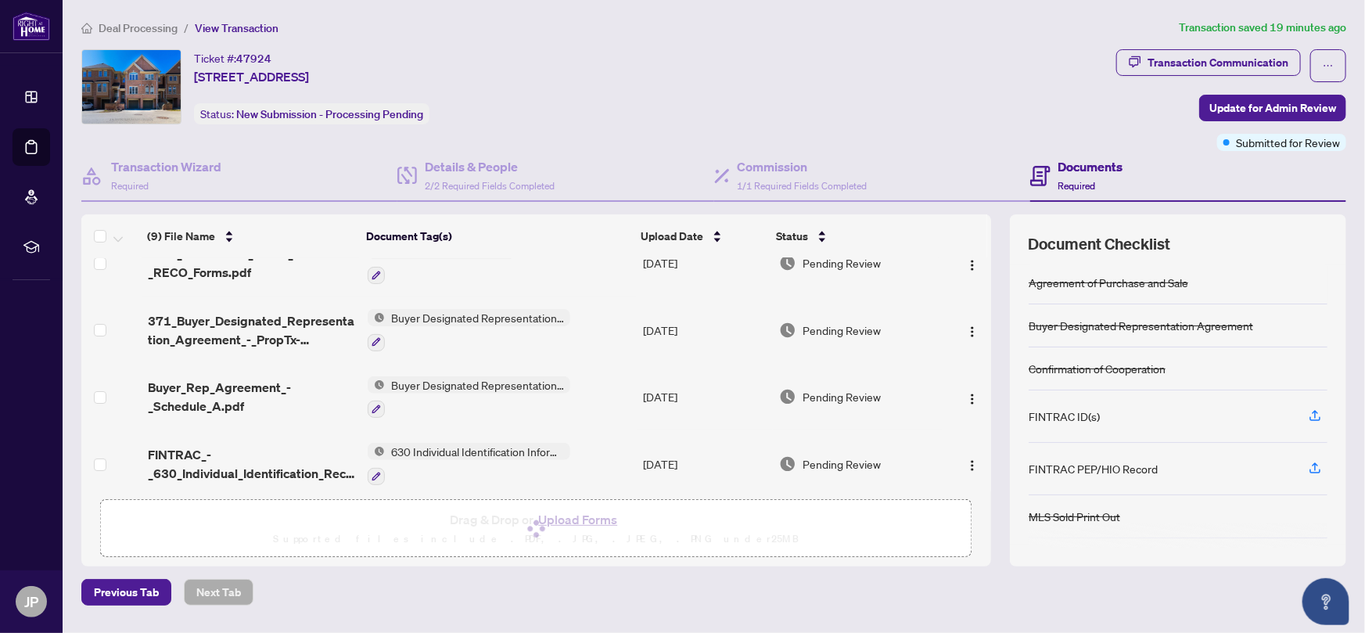
scroll to position [0, 0]
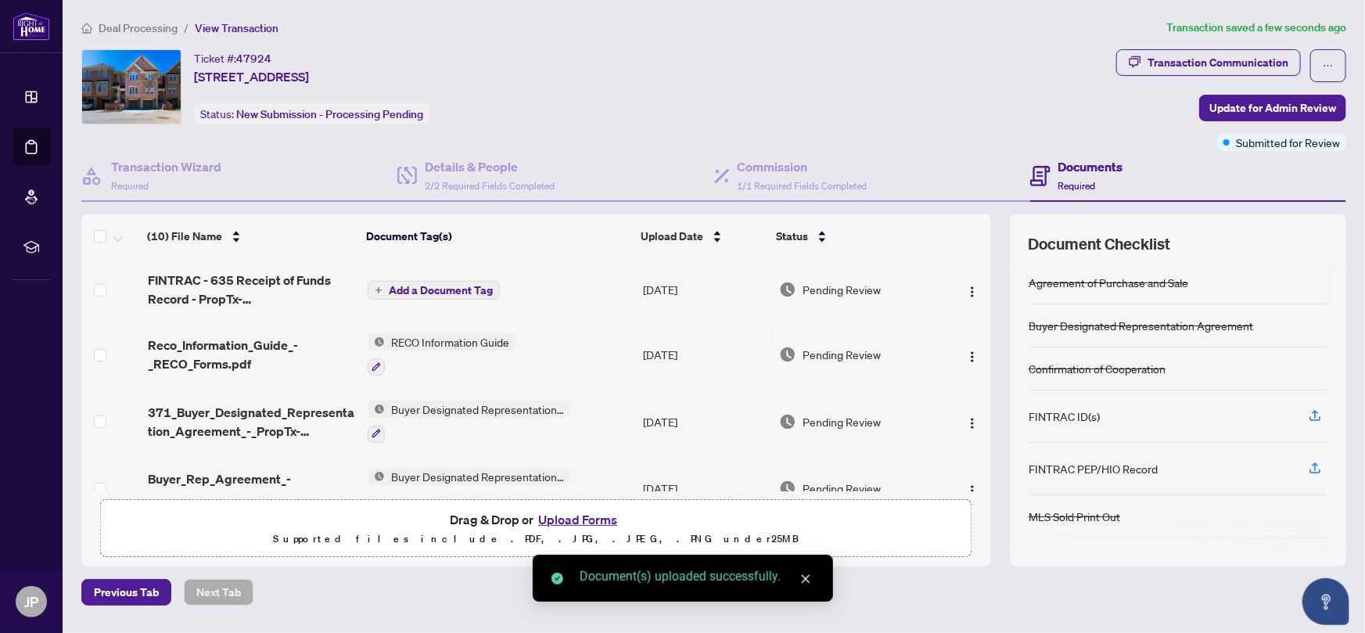
click at [398, 295] on button "Add a Document Tag" at bounding box center [434, 290] width 132 height 19
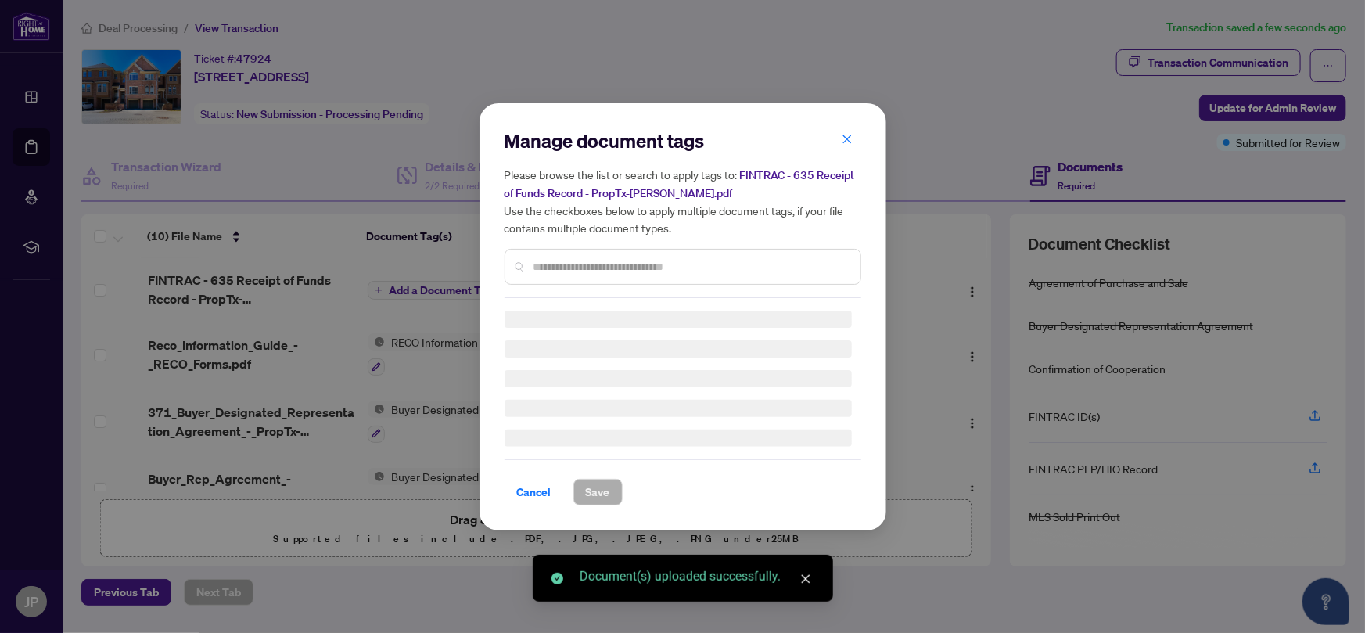
click at [574, 260] on div "Manage document tags Please browse the list or search to apply tags to: FINTRAC…" at bounding box center [682, 213] width 357 height 170
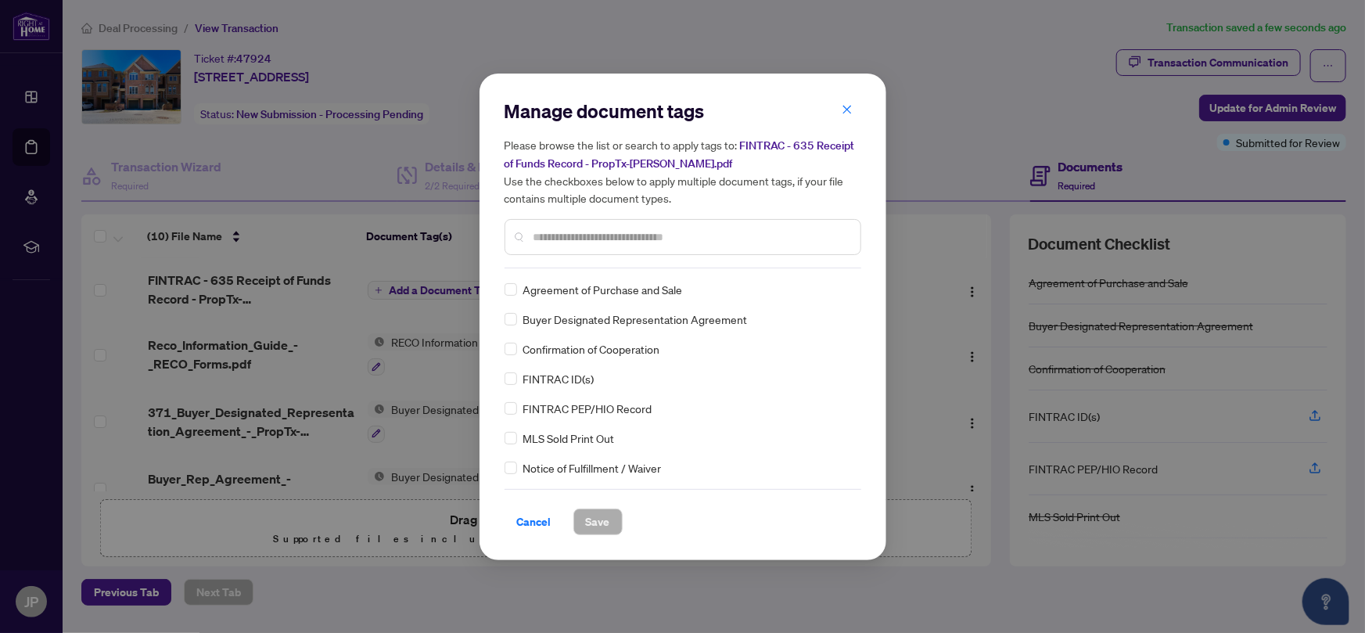
click at [575, 235] on input "text" at bounding box center [690, 236] width 314 height 17
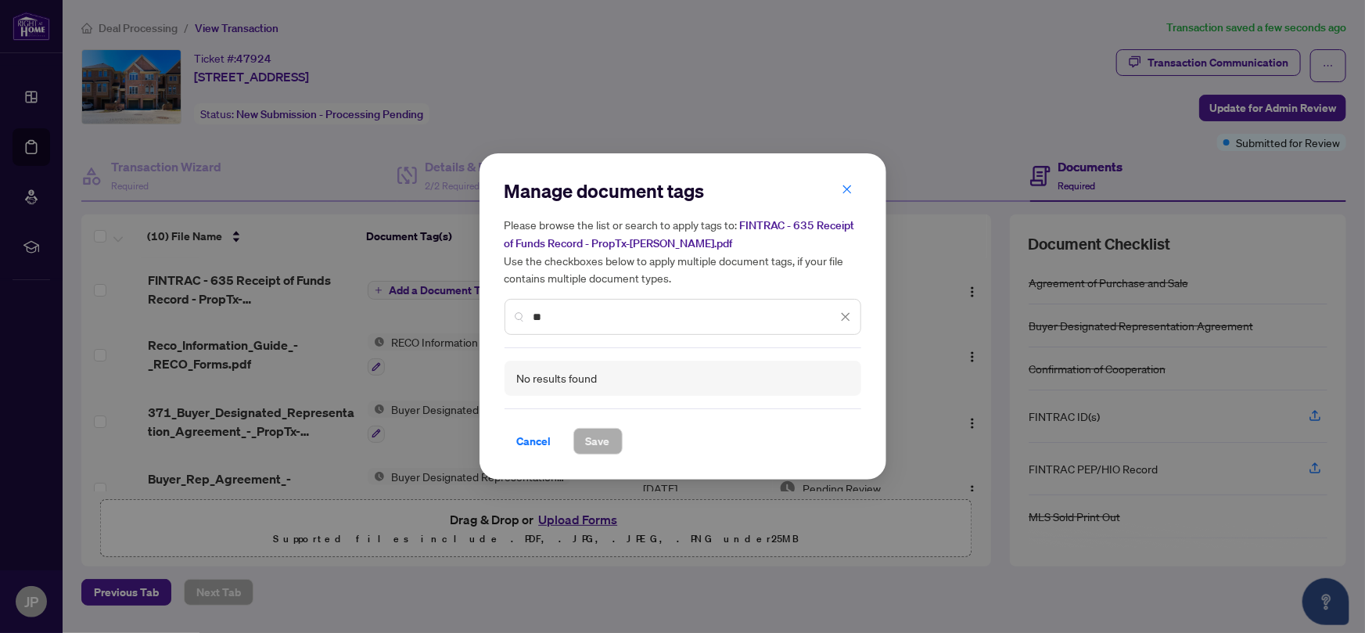
type input "*"
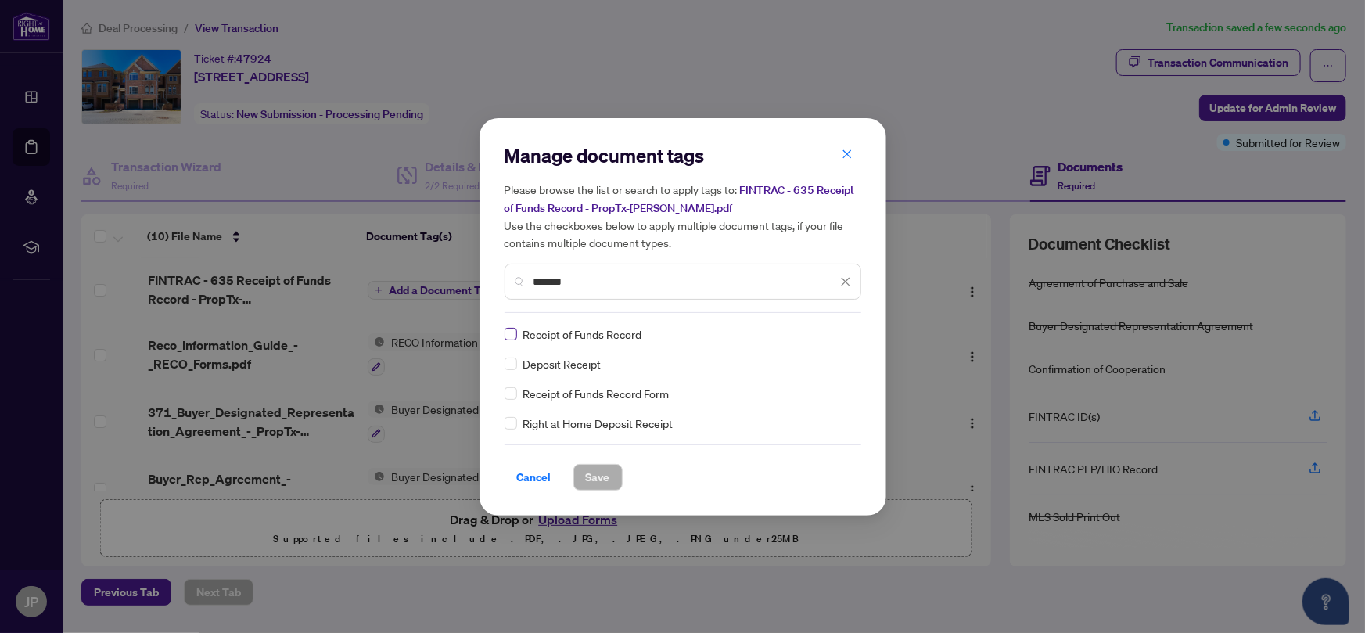
type input "*******"
click at [618, 475] on button "Save" at bounding box center [597, 477] width 49 height 27
